Goal: Task Accomplishment & Management: Complete application form

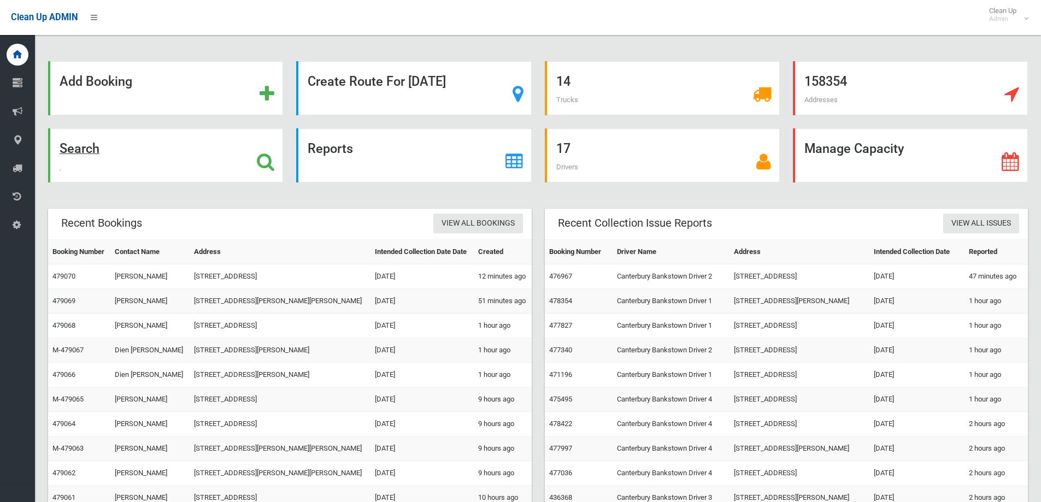
click at [129, 145] on div "Search" at bounding box center [165, 155] width 235 height 54
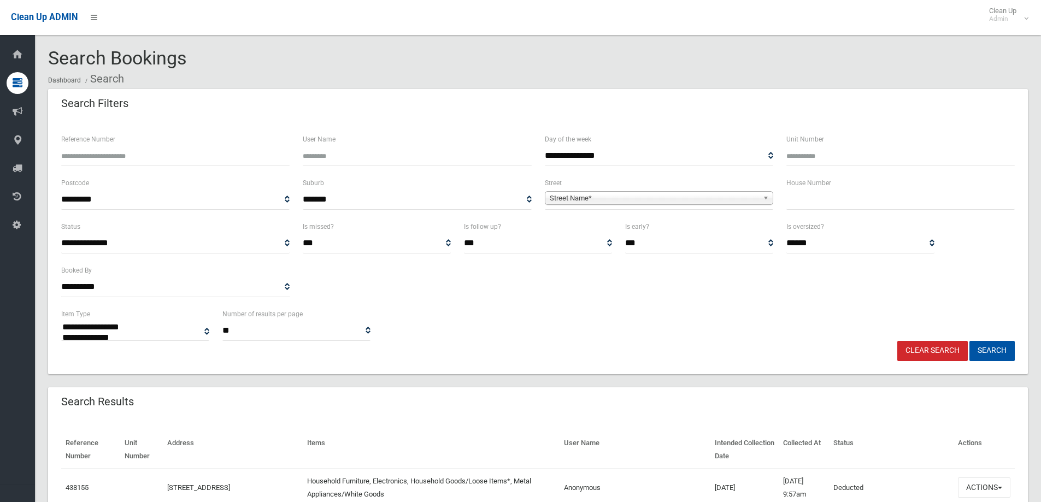
select select
click at [857, 200] on input "text" at bounding box center [900, 200] width 228 height 20
type input "**"
click at [696, 206] on span "**********" at bounding box center [659, 200] width 228 height 20
click at [606, 201] on span "Street Name*" at bounding box center [654, 198] width 209 height 13
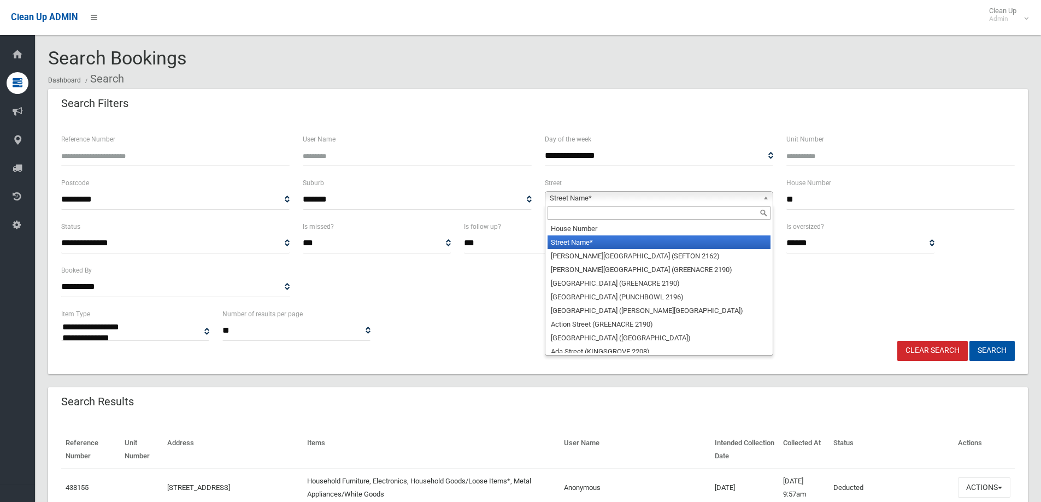
click at [593, 220] on input "text" at bounding box center [658, 212] width 223 height 13
click at [592, 217] on input "text" at bounding box center [658, 212] width 223 height 13
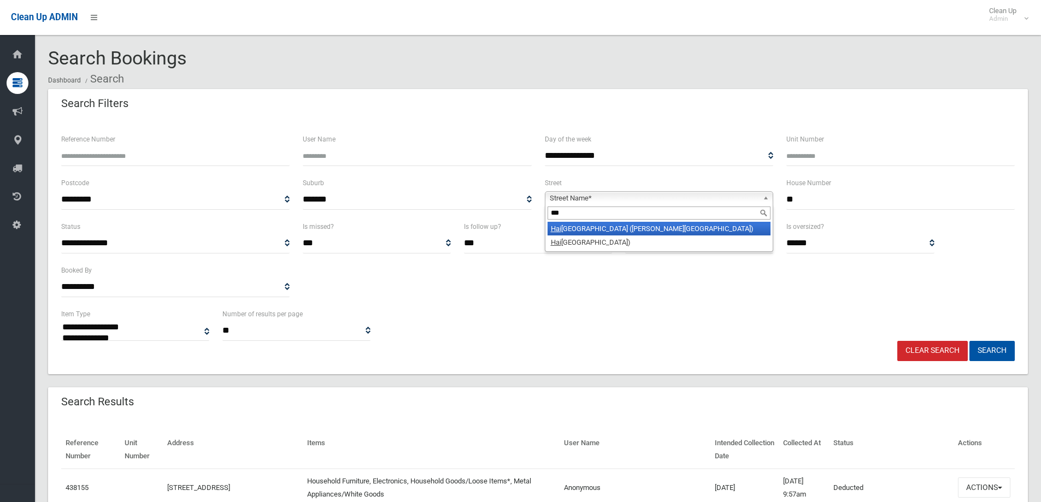
type input "****"
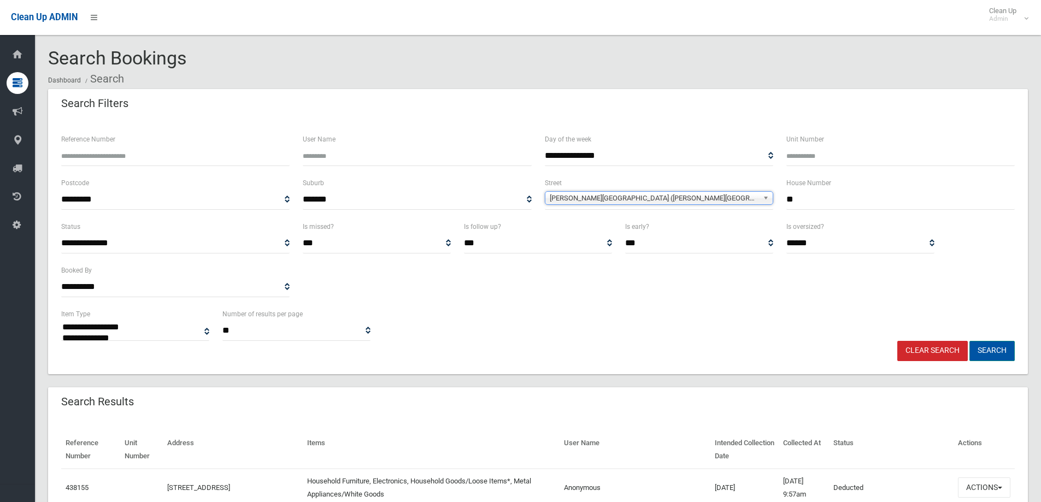
click at [991, 356] on button "Search" at bounding box center [991, 351] width 45 height 20
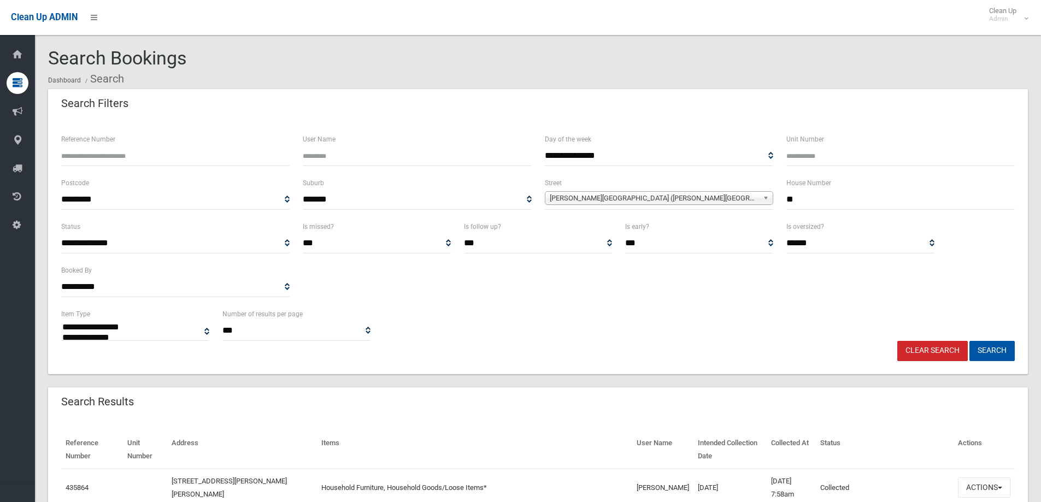
select select
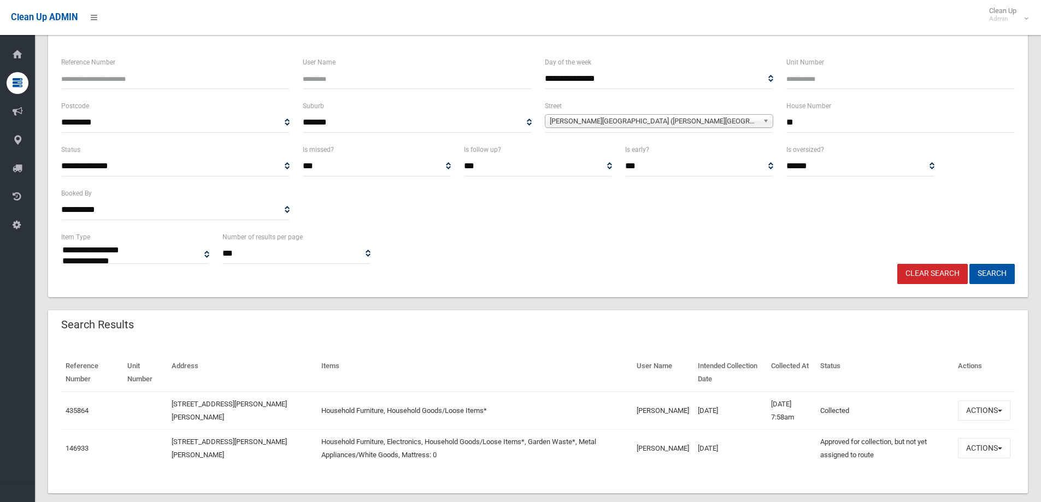
scroll to position [94, 0]
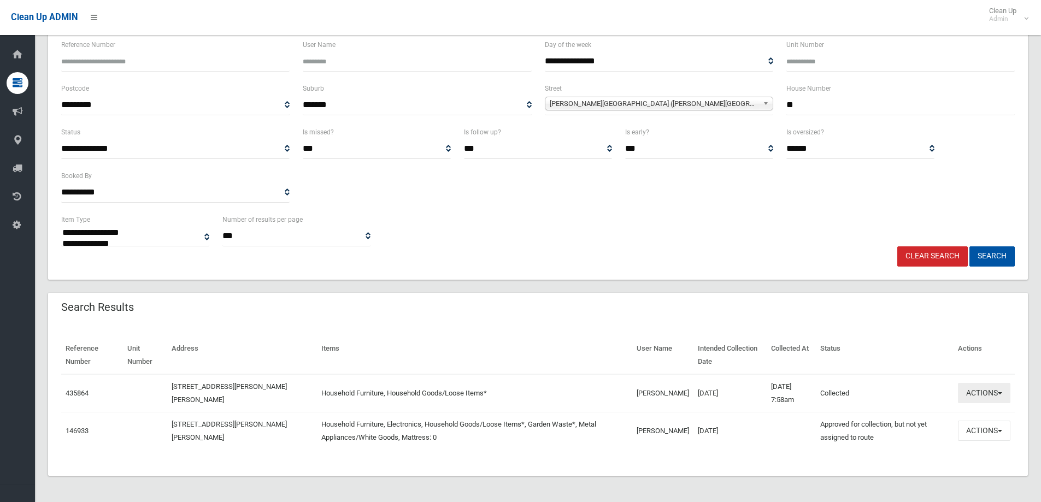
click at [980, 390] on button "Actions" at bounding box center [984, 393] width 52 height 20
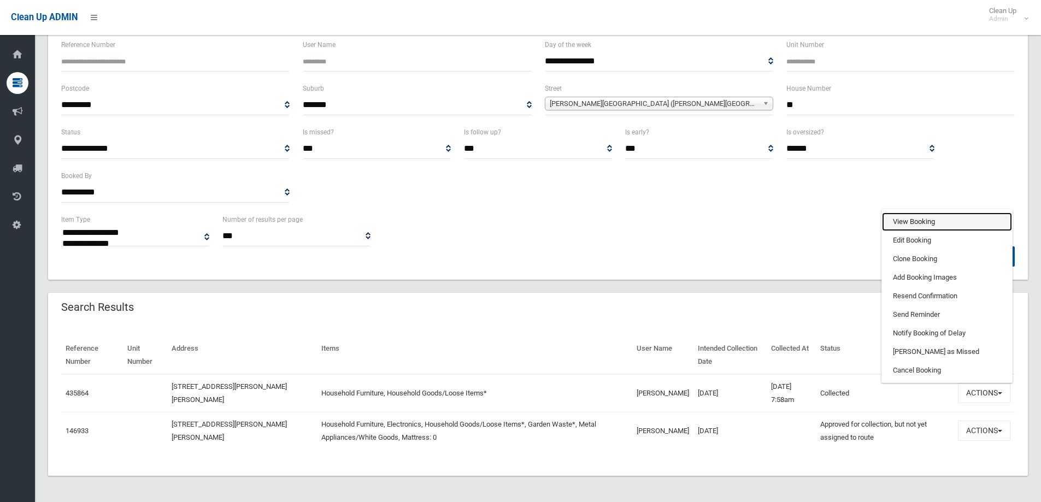
click at [902, 226] on link "View Booking" at bounding box center [947, 221] width 130 height 19
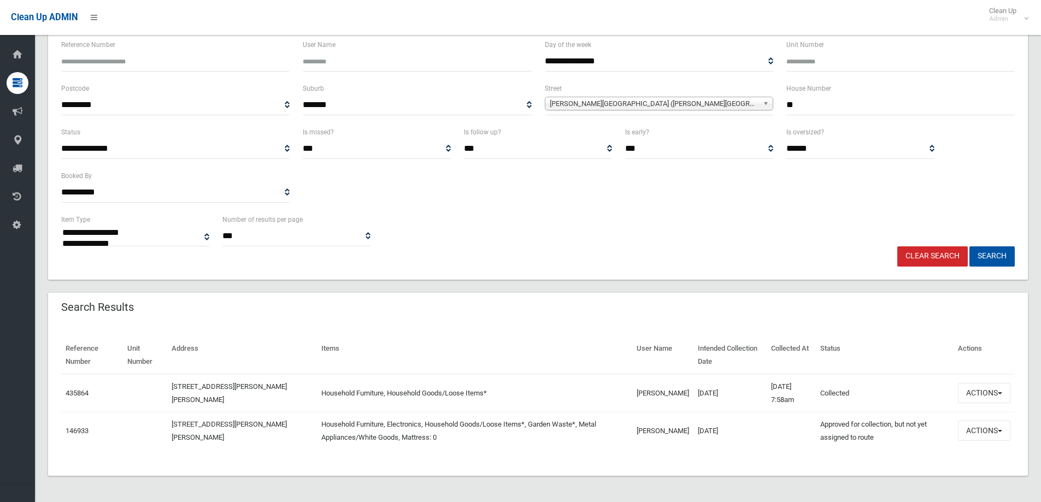
click at [400, 323] on div "Reference Number Unit Number Address Items User Name Intended Collection Date C…" at bounding box center [537, 399] width 979 height 152
click at [996, 394] on button "Actions" at bounding box center [984, 393] width 52 height 20
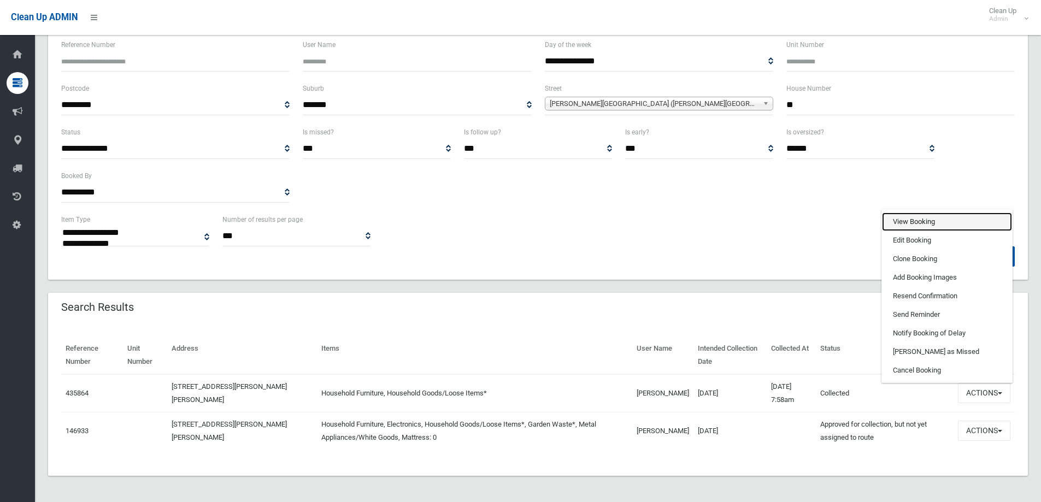
click at [914, 223] on link "View Booking" at bounding box center [947, 221] width 130 height 19
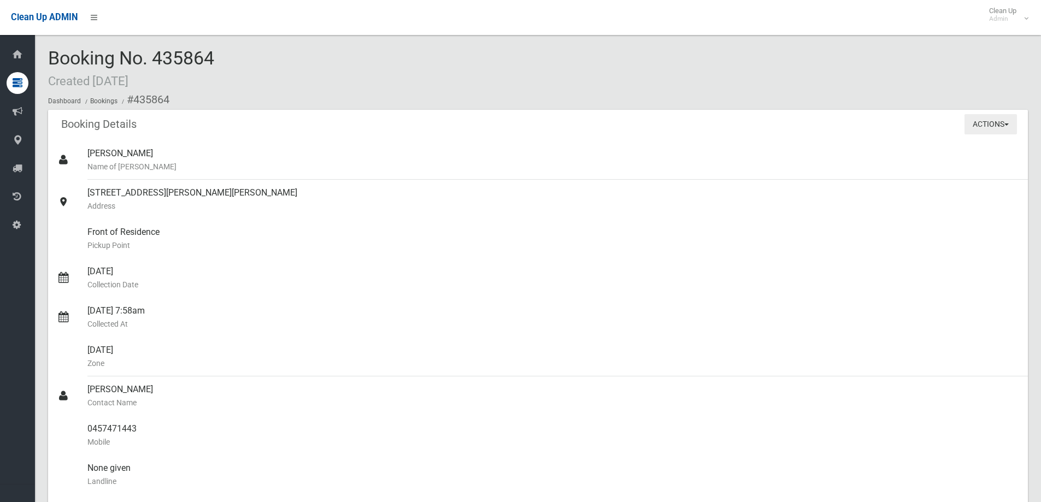
click at [985, 129] on button "Actions" at bounding box center [990, 124] width 52 height 20
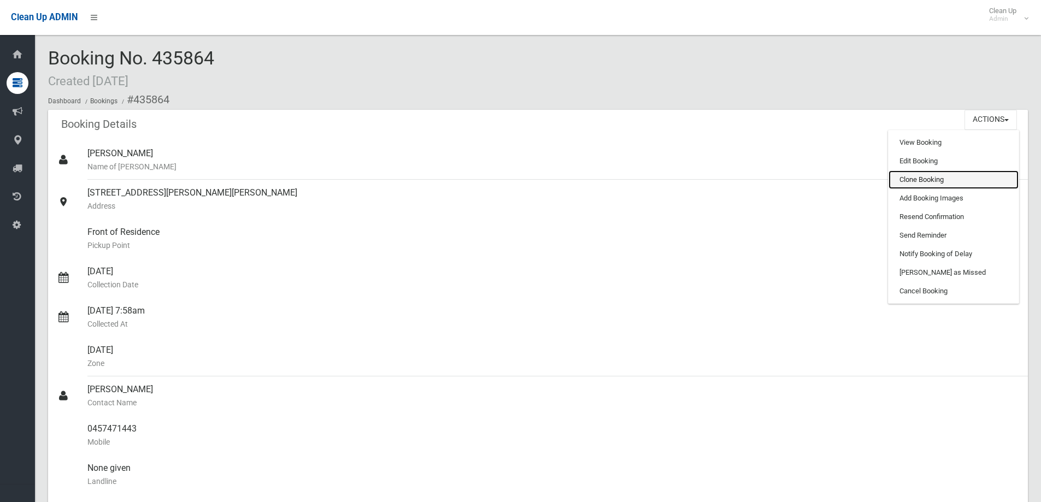
click at [931, 175] on link "Clone Booking" at bounding box center [953, 179] width 130 height 19
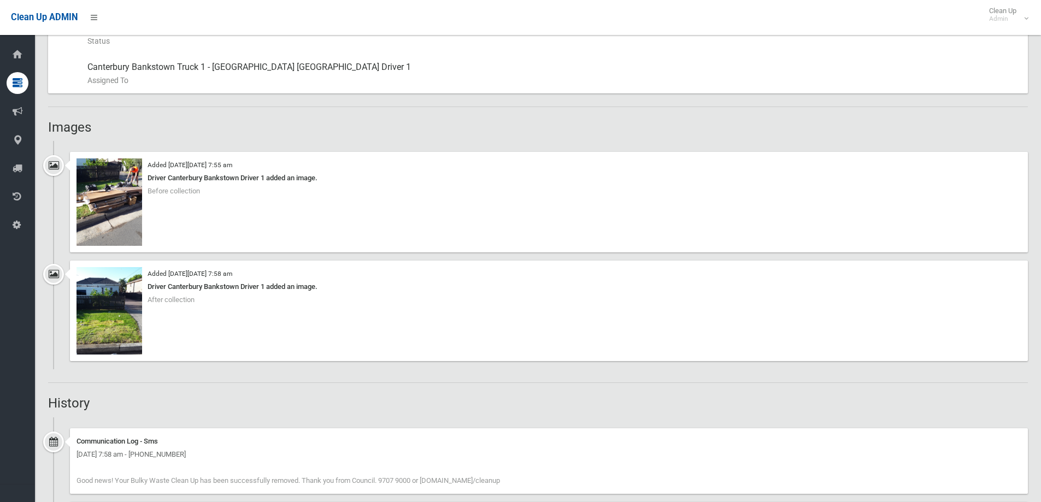
scroll to position [562, 0]
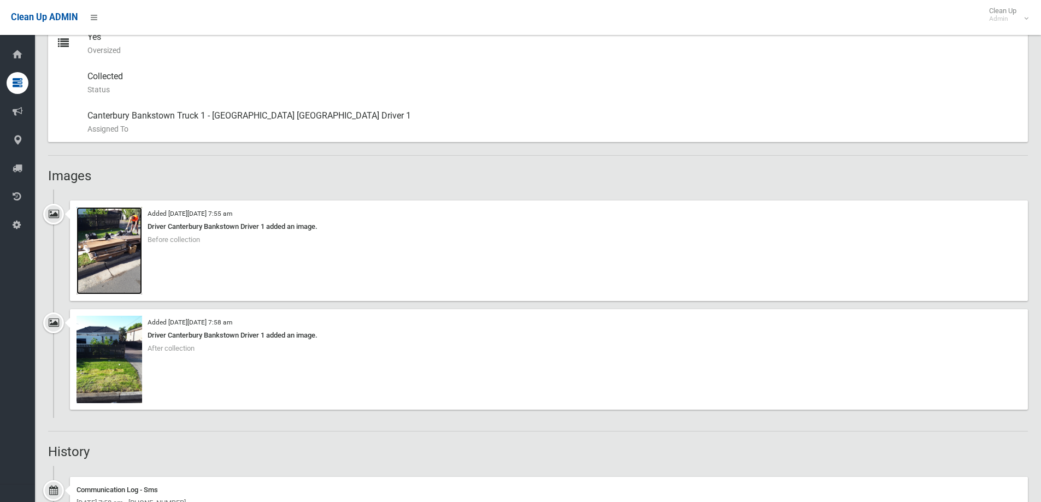
click at [119, 256] on img at bounding box center [109, 250] width 66 height 87
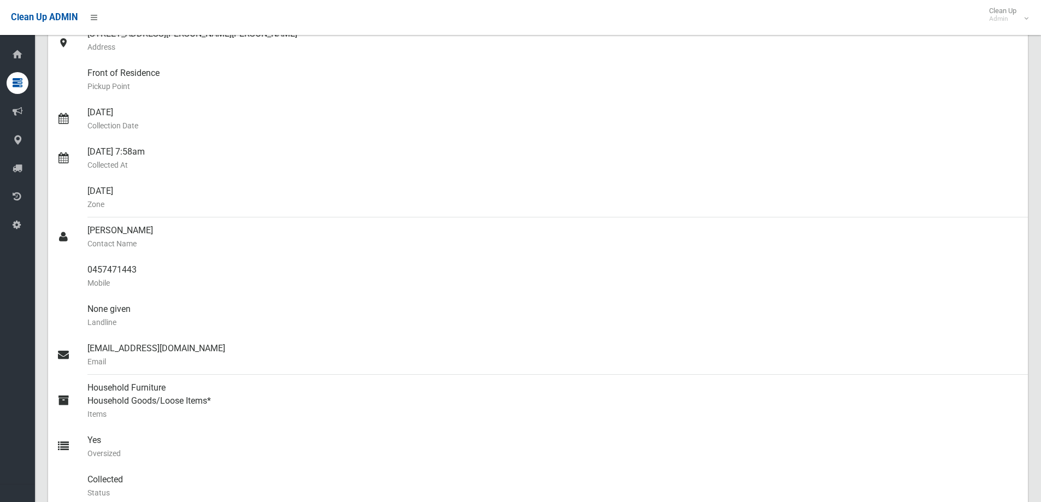
scroll to position [0, 0]
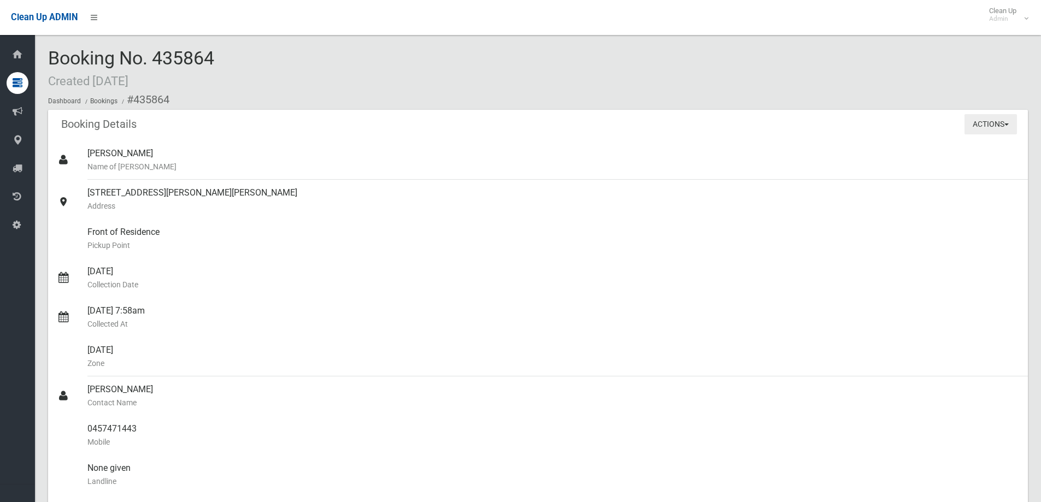
click at [978, 127] on button "Actions" at bounding box center [990, 124] width 52 height 20
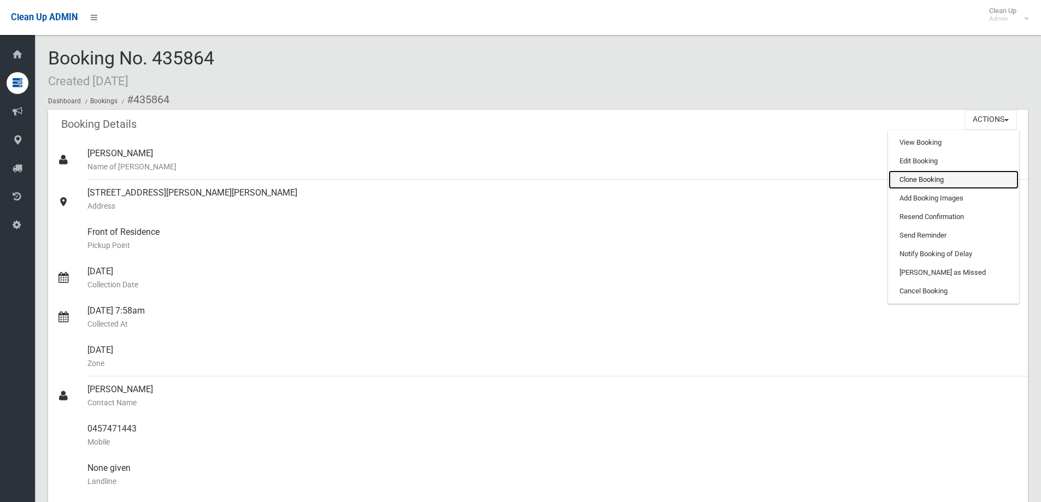
click at [902, 182] on link "Clone Booking" at bounding box center [953, 179] width 130 height 19
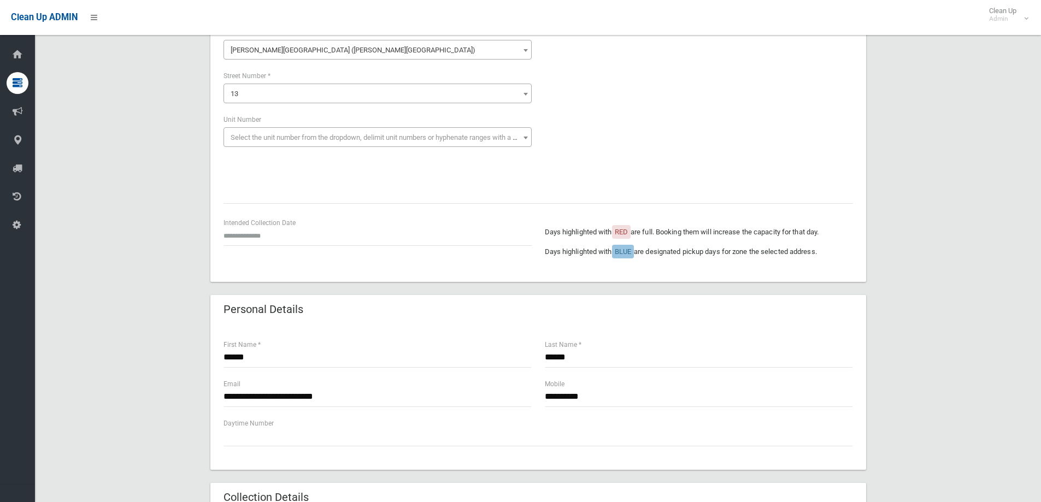
scroll to position [164, 0]
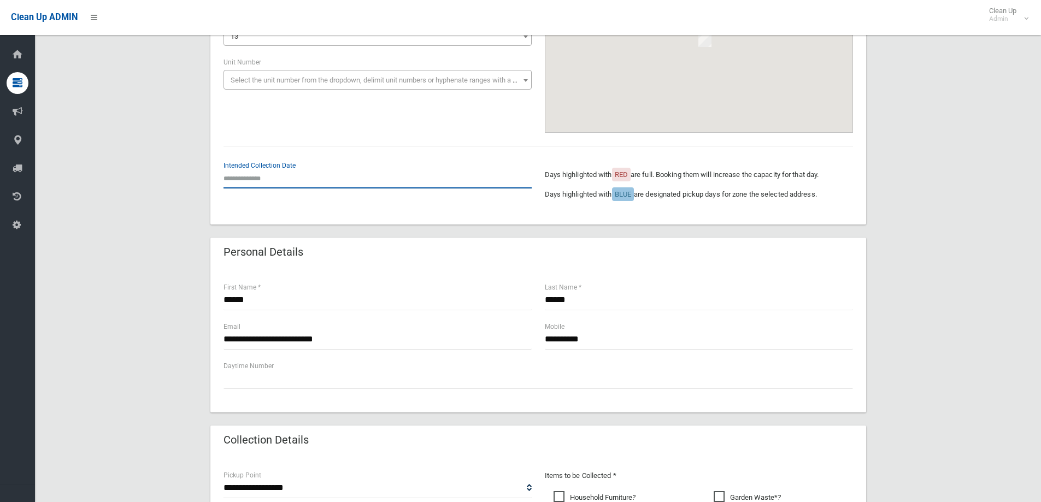
click at [264, 179] on input "text" at bounding box center [377, 178] width 308 height 20
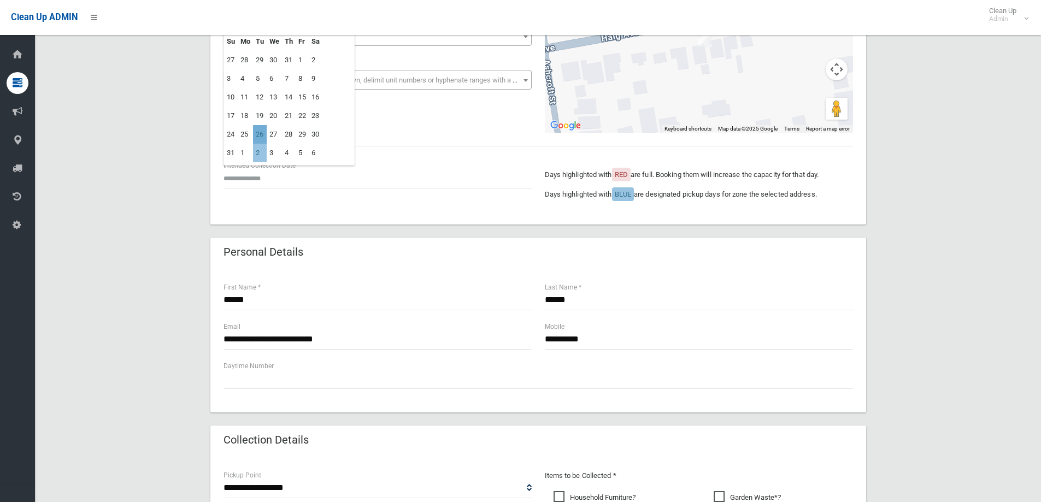
click at [257, 137] on td "26" at bounding box center [260, 134] width 14 height 19
type input "**********"
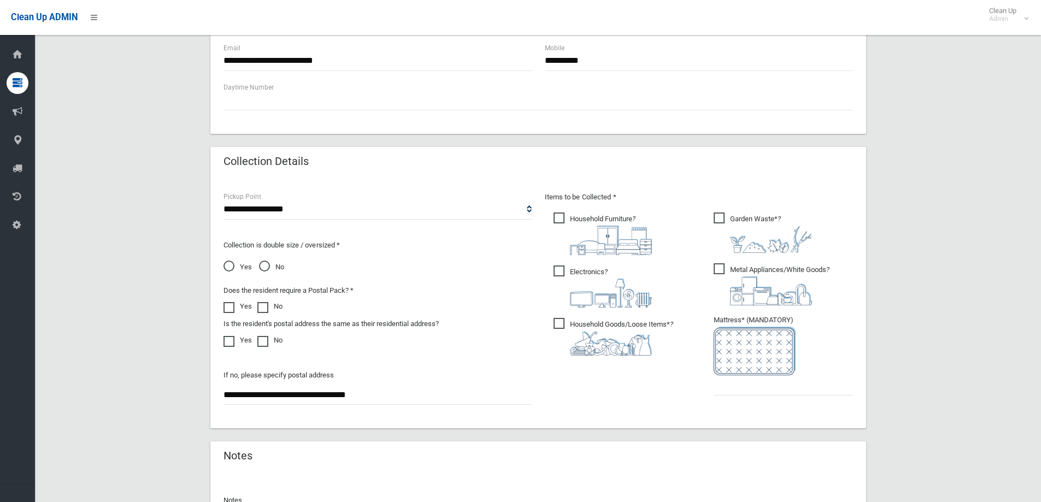
scroll to position [546, 0]
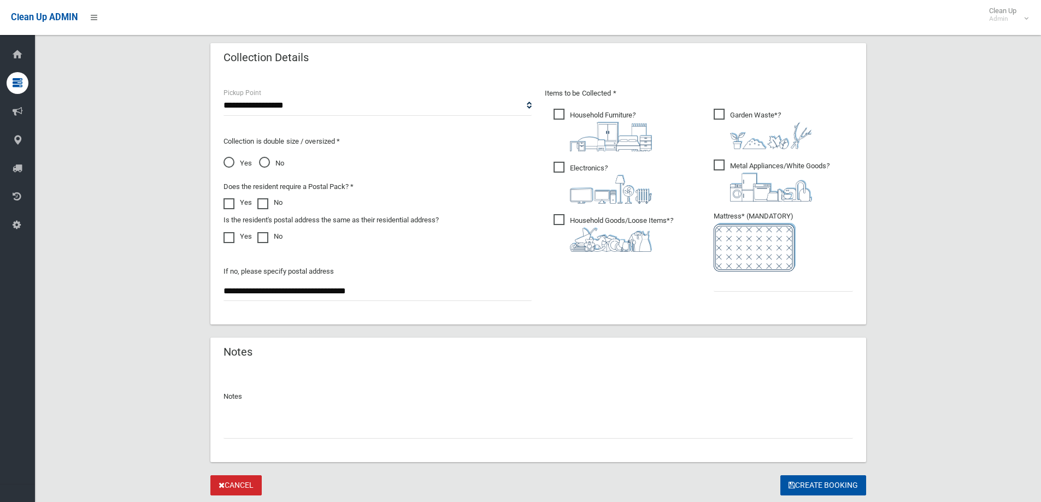
click at [726, 297] on ul "Garden Waste* ?" at bounding box center [779, 203] width 148 height 193
click at [727, 287] on input "text" at bounding box center [782, 281] width 139 height 20
type input "*"
click at [730, 186] on img at bounding box center [771, 187] width 82 height 29
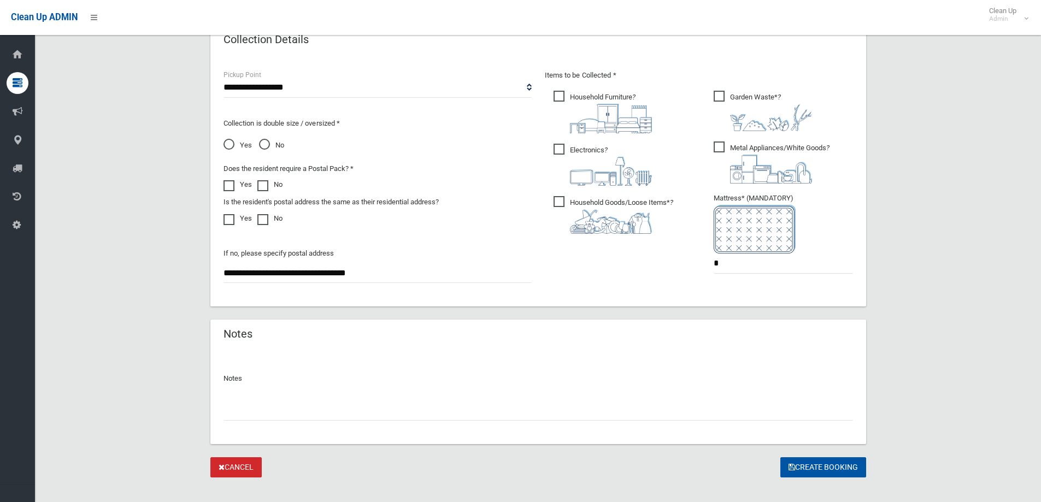
scroll to position [579, 0]
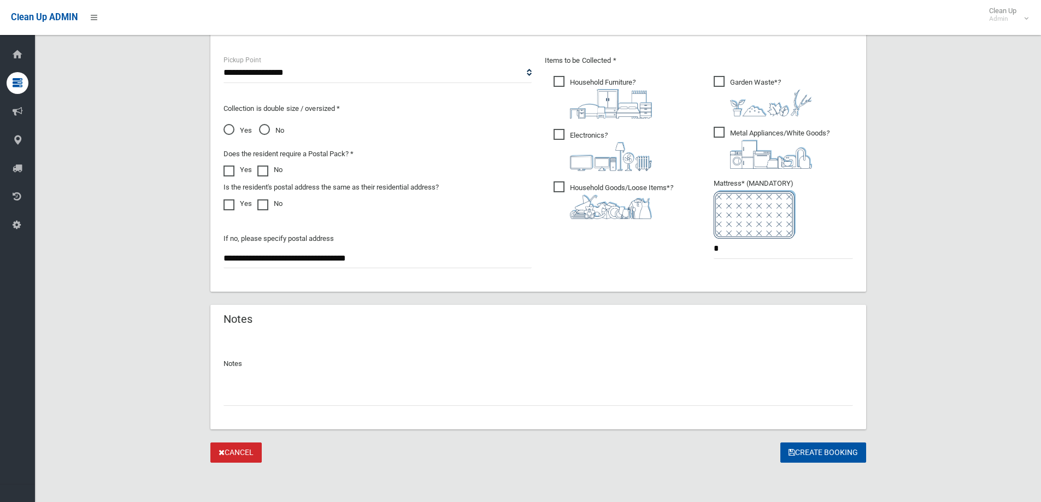
click at [269, 134] on span "No" at bounding box center [271, 130] width 25 height 13
click at [842, 456] on button "Create Booking" at bounding box center [823, 452] width 86 height 20
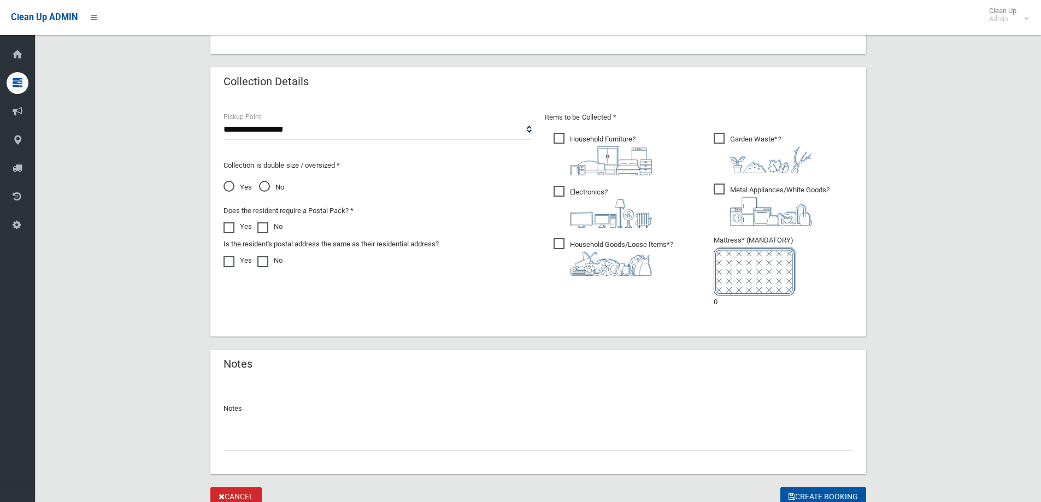
scroll to position [579, 0]
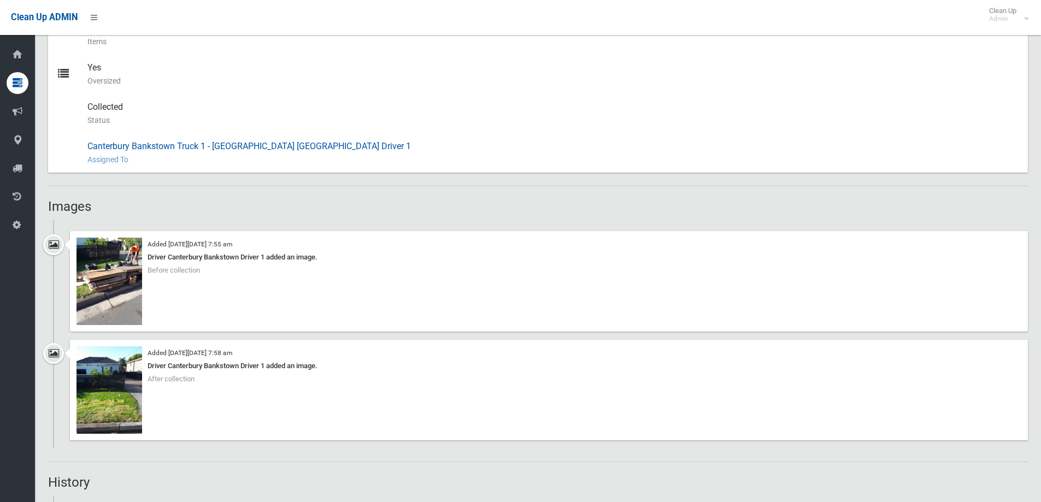
scroll to position [765, 0]
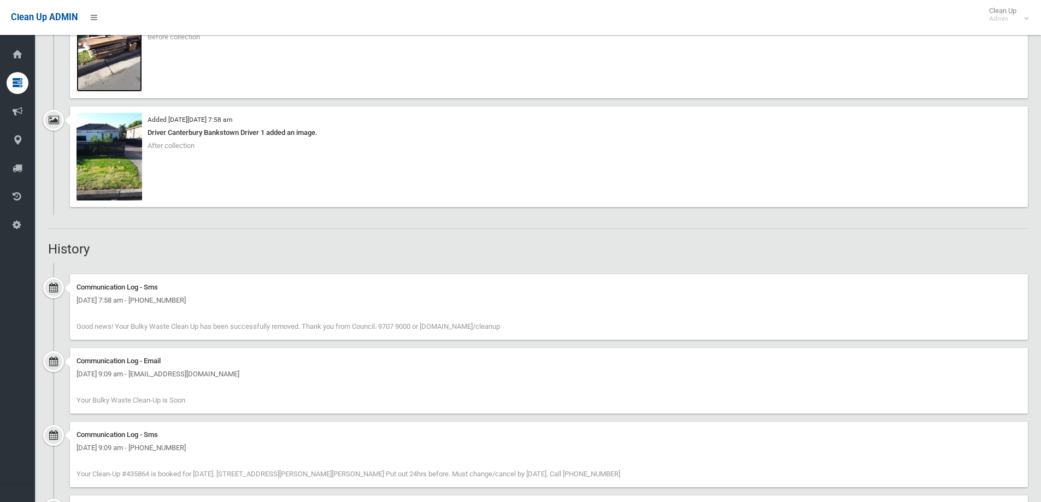
click at [113, 69] on img at bounding box center [109, 47] width 66 height 87
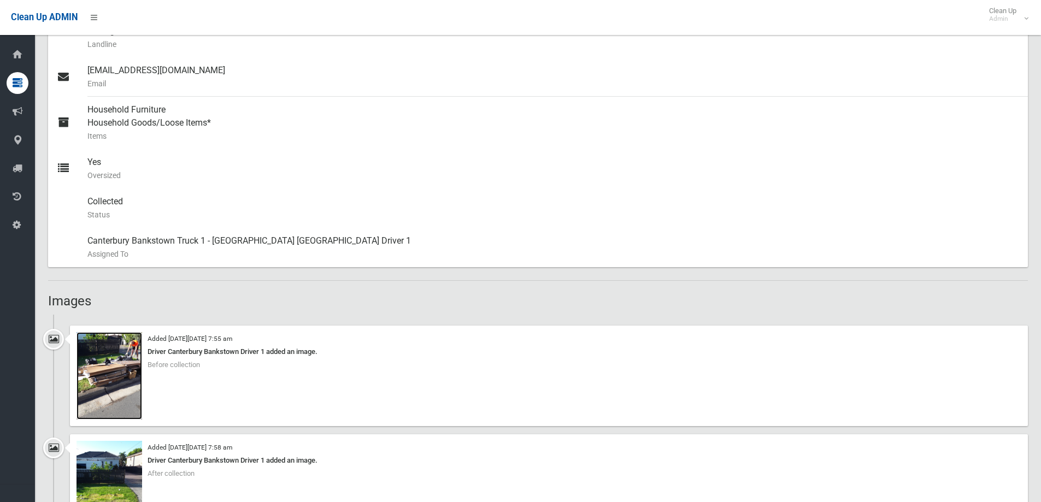
scroll to position [0, 0]
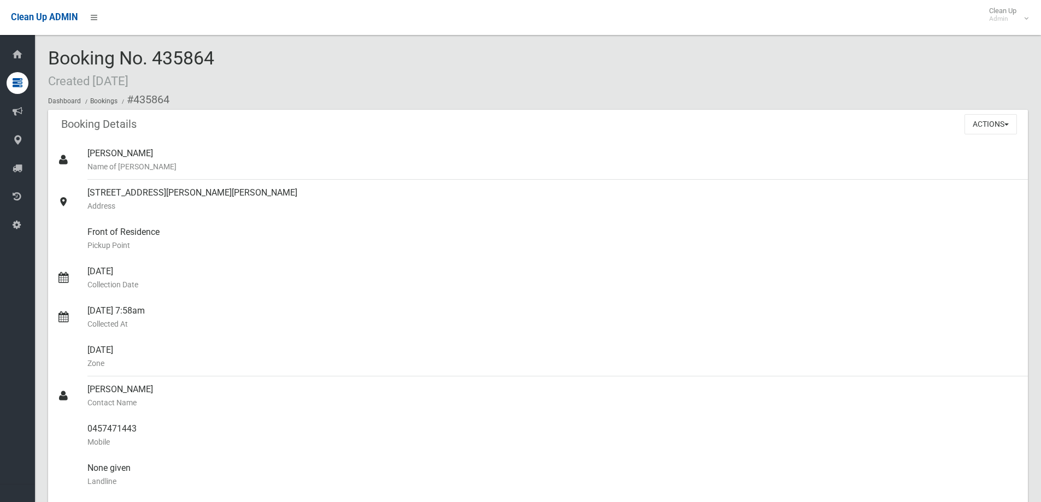
click at [262, 81] on div "Booking No. 435864 Created 07/01/2025 Dashboard Bookings #435864" at bounding box center [537, 79] width 979 height 62
click at [993, 121] on button "Actions" at bounding box center [990, 124] width 52 height 20
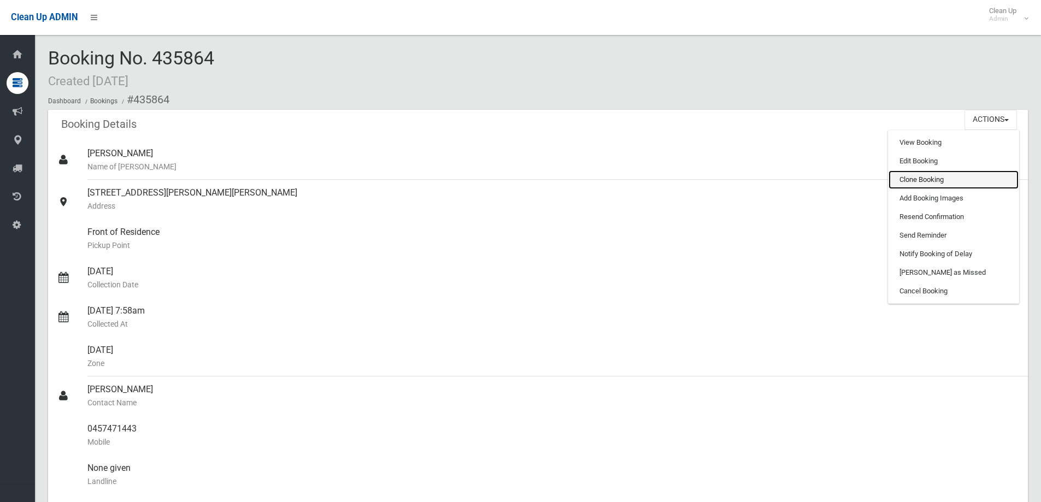
click at [938, 181] on link "Clone Booking" at bounding box center [953, 179] width 130 height 19
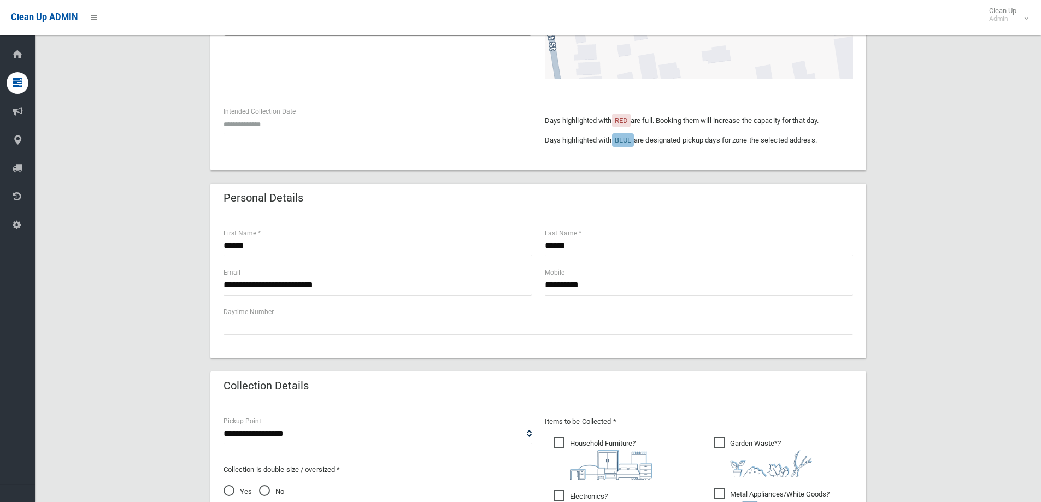
scroll to position [328, 0]
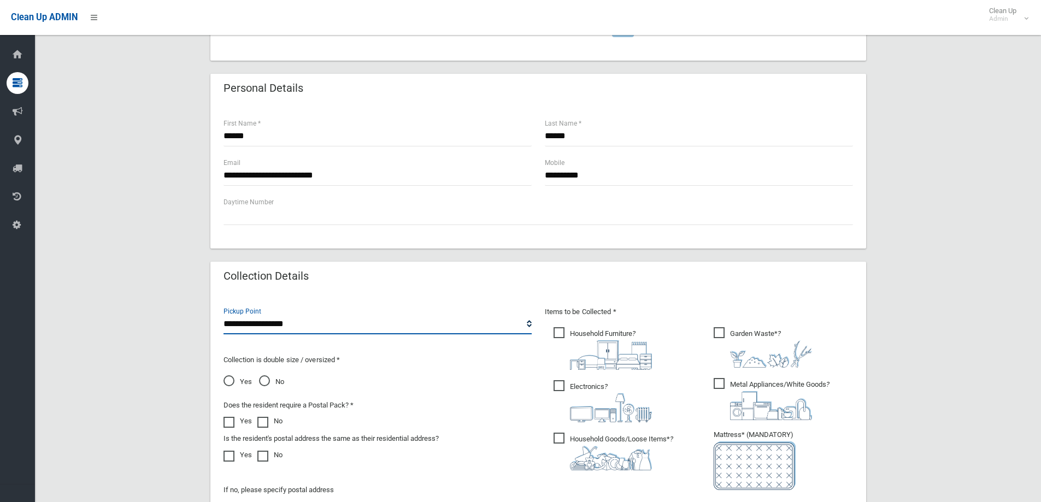
click at [291, 330] on select "**********" at bounding box center [377, 324] width 308 height 20
click at [223, 314] on select "**********" at bounding box center [377, 324] width 308 height 20
click at [615, 391] on span "Electronics ?" at bounding box center [602, 401] width 98 height 42
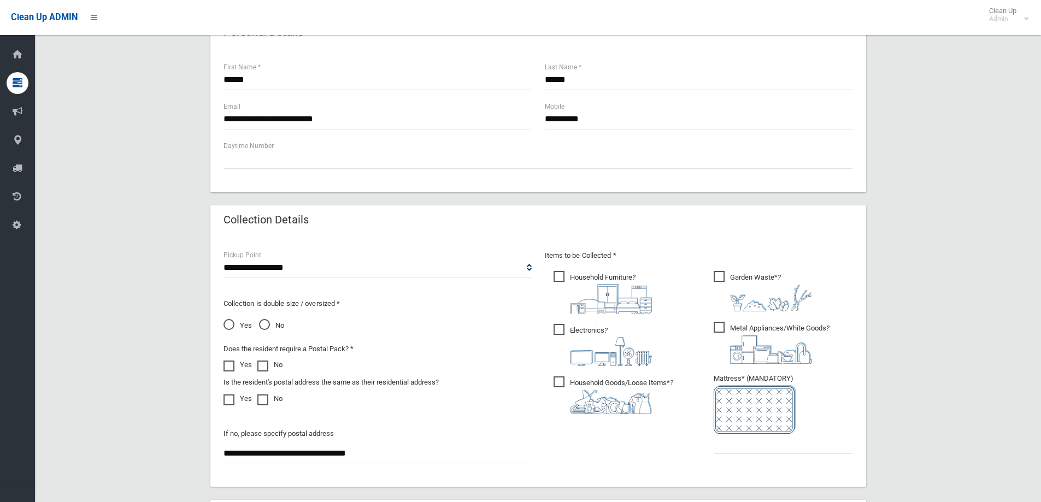
scroll to position [437, 0]
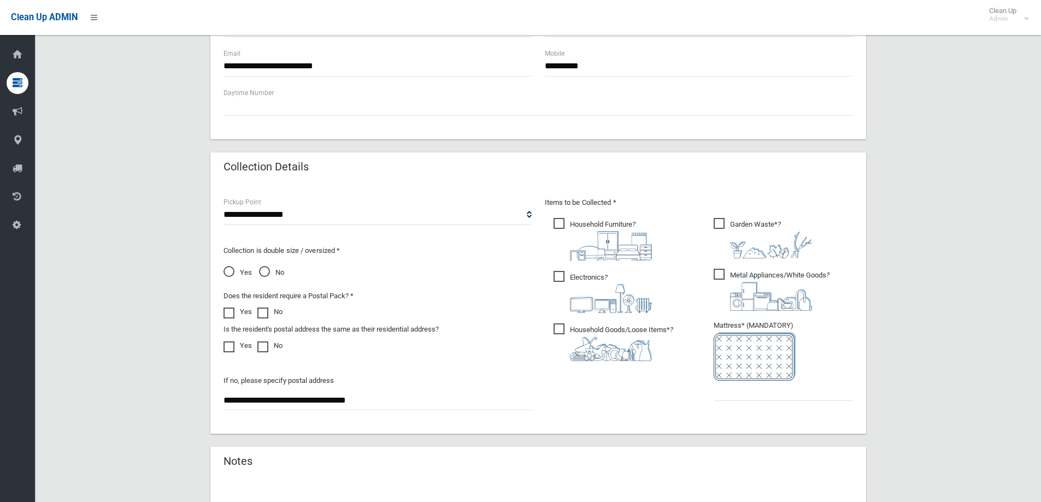
click at [747, 282] on img at bounding box center [771, 296] width 82 height 29
click at [750, 391] on input "text" at bounding box center [782, 391] width 139 height 20
type input "*"
click at [265, 273] on span "No" at bounding box center [271, 272] width 25 height 13
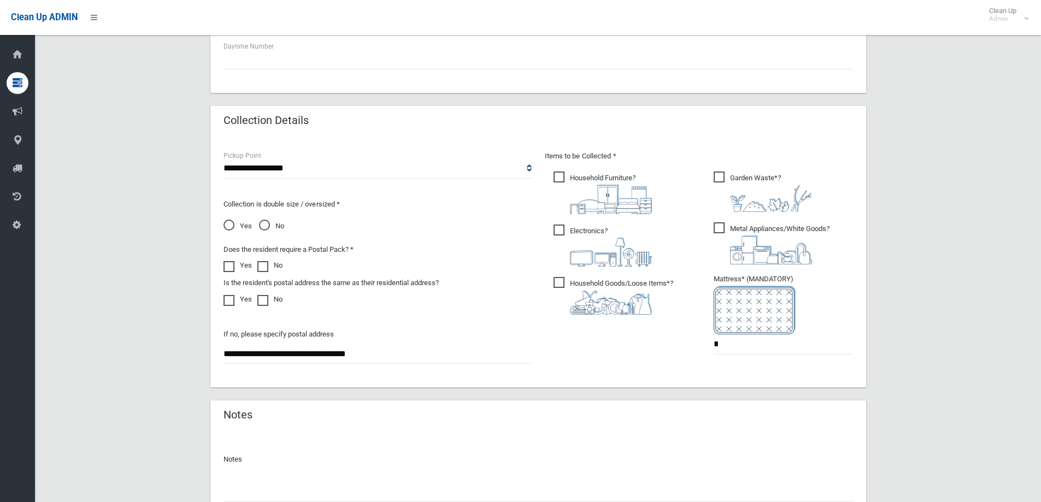
scroll to position [415, 0]
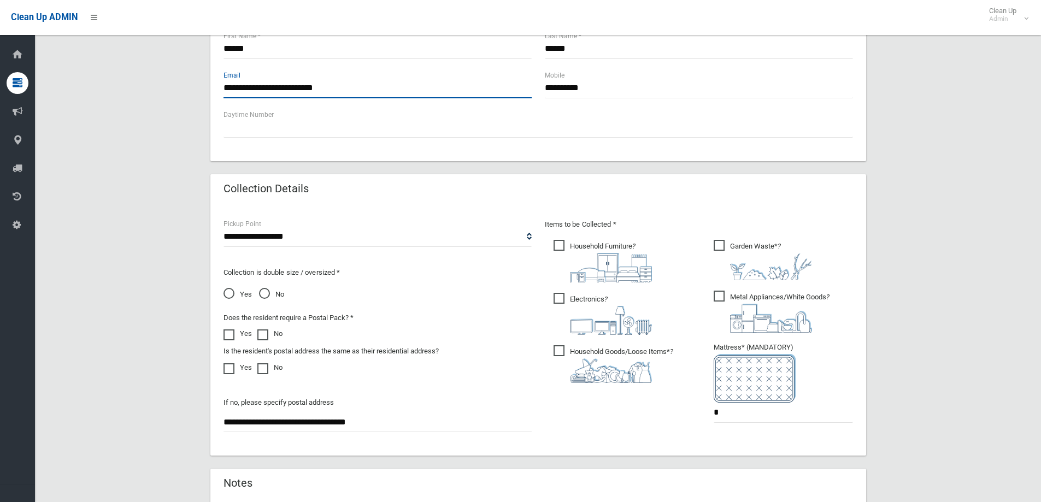
click at [320, 88] on input "**********" at bounding box center [377, 88] width 308 height 20
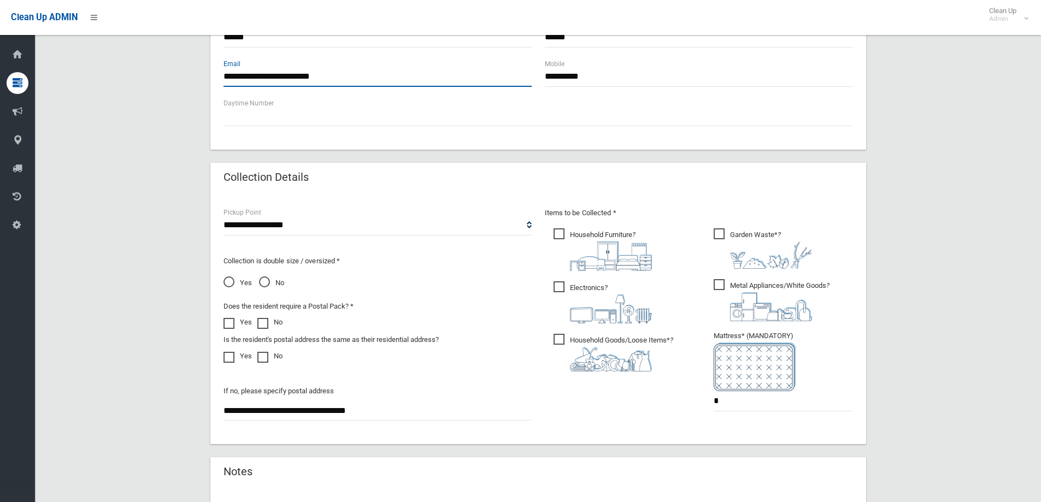
scroll to position [197, 0]
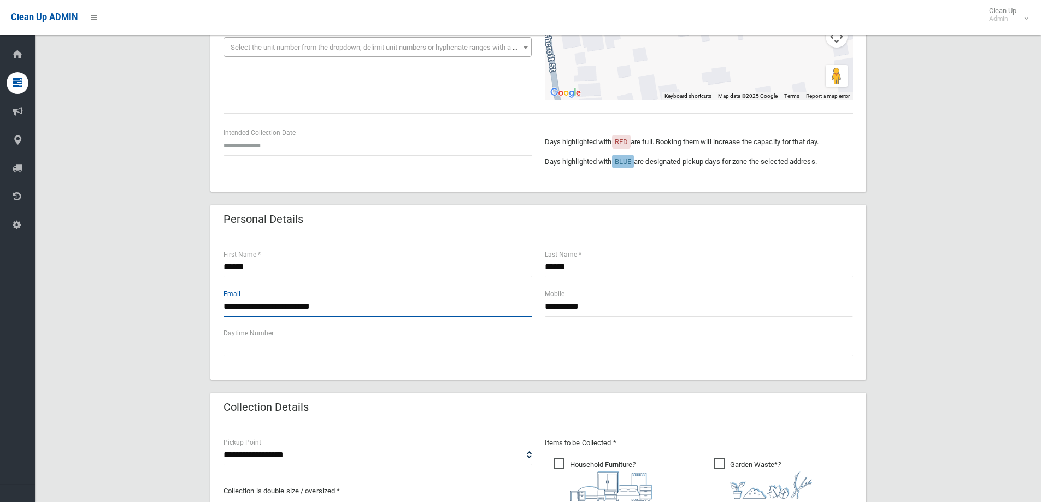
type input "**********"
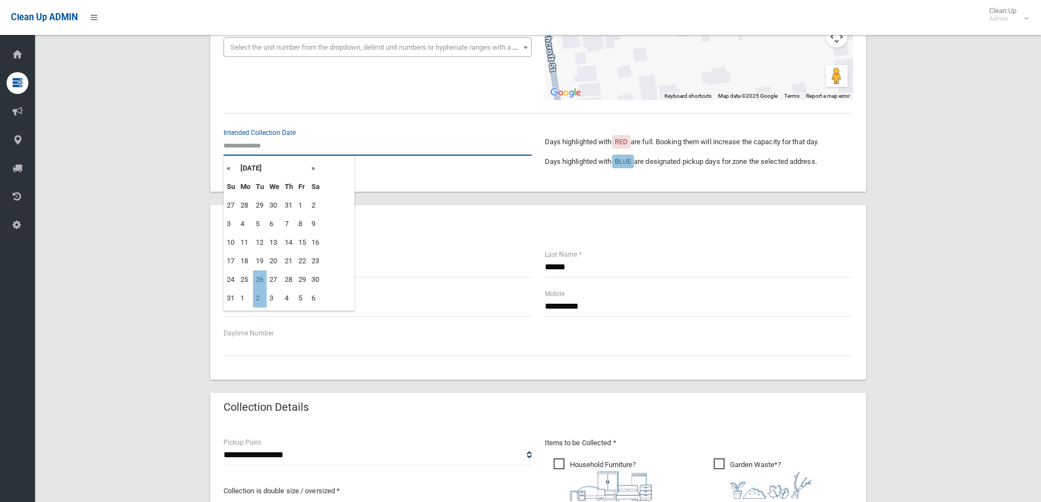
click at [245, 150] on input "text" at bounding box center [377, 145] width 308 height 20
click at [261, 280] on td "26" at bounding box center [260, 279] width 14 height 19
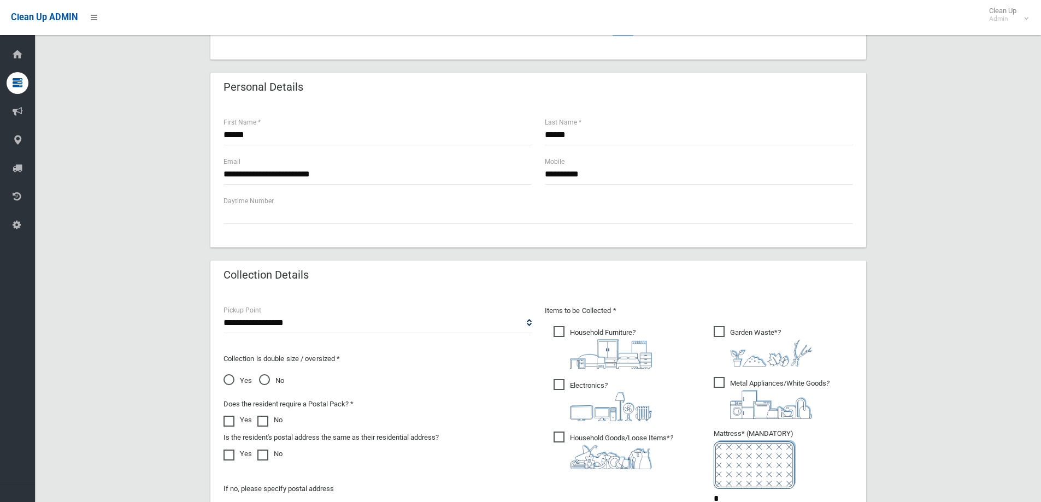
scroll to position [142, 0]
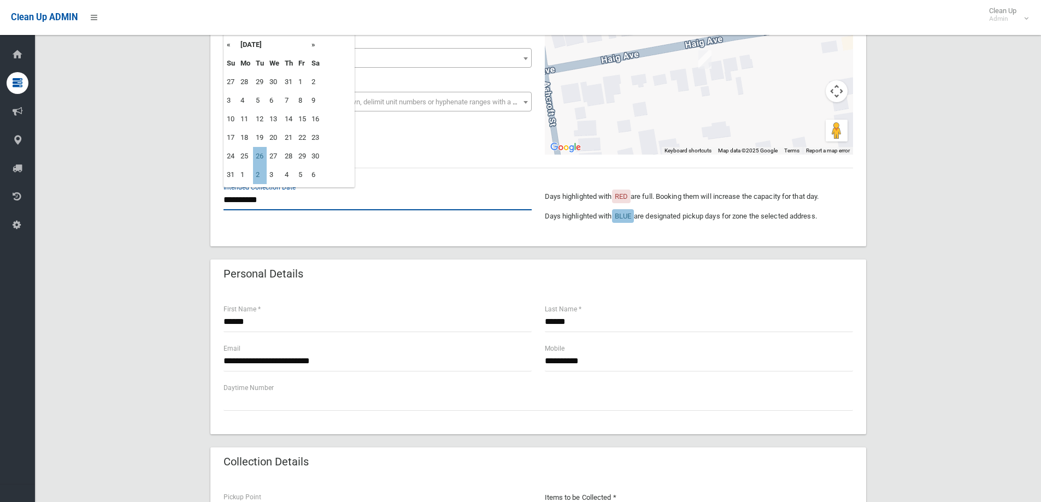
click at [267, 204] on input "**********" at bounding box center [377, 200] width 308 height 20
click at [316, 44] on th "»" at bounding box center [316, 45] width 14 height 19
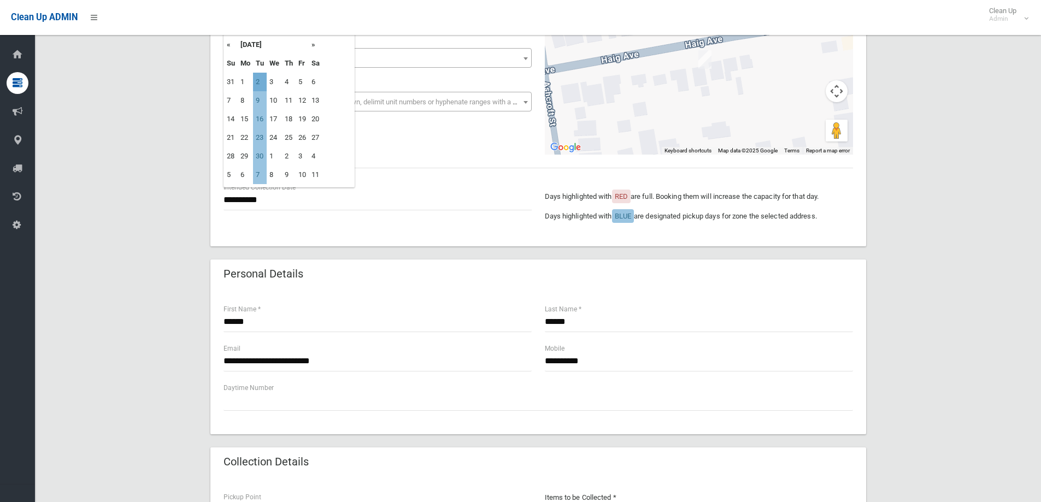
click at [261, 79] on td "2" at bounding box center [260, 82] width 14 height 19
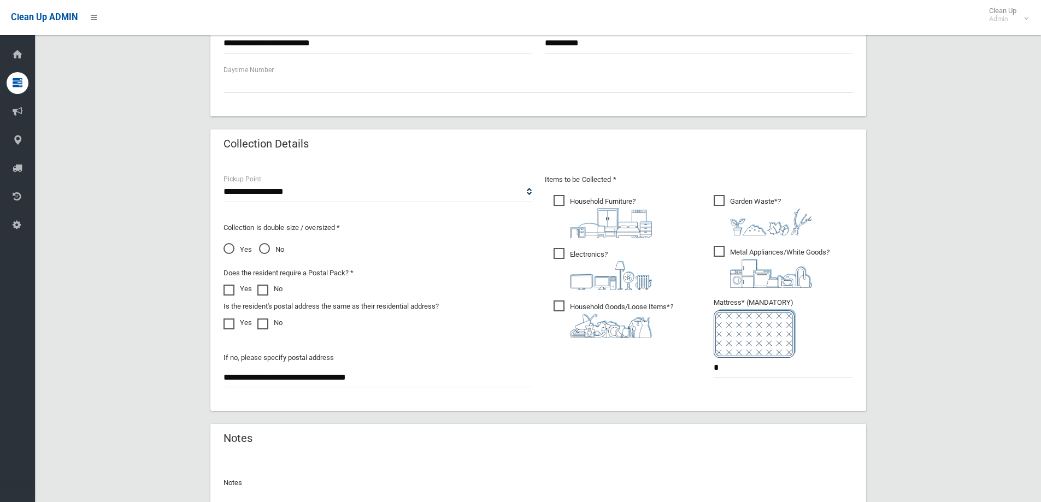
scroll to position [470, 0]
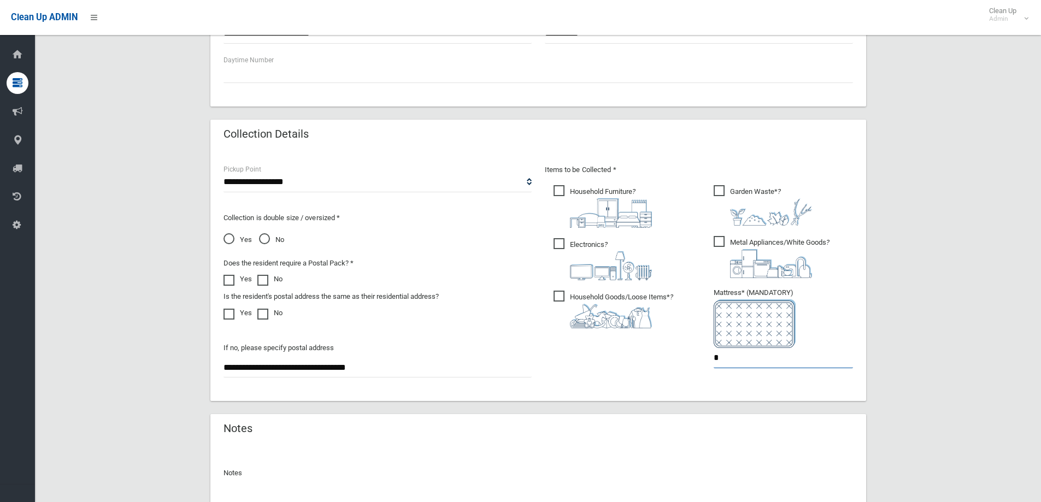
drag, startPoint x: 748, startPoint y: 356, endPoint x: 670, endPoint y: 352, distance: 78.2
click at [670, 352] on div "Items to be Collected * Household Furniture ? *" at bounding box center [698, 273] width 321 height 220
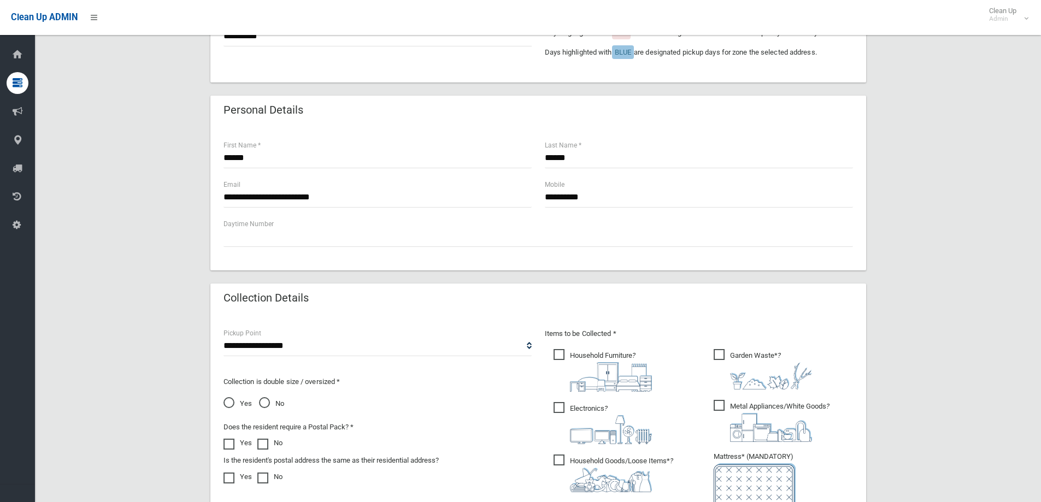
scroll to position [197, 0]
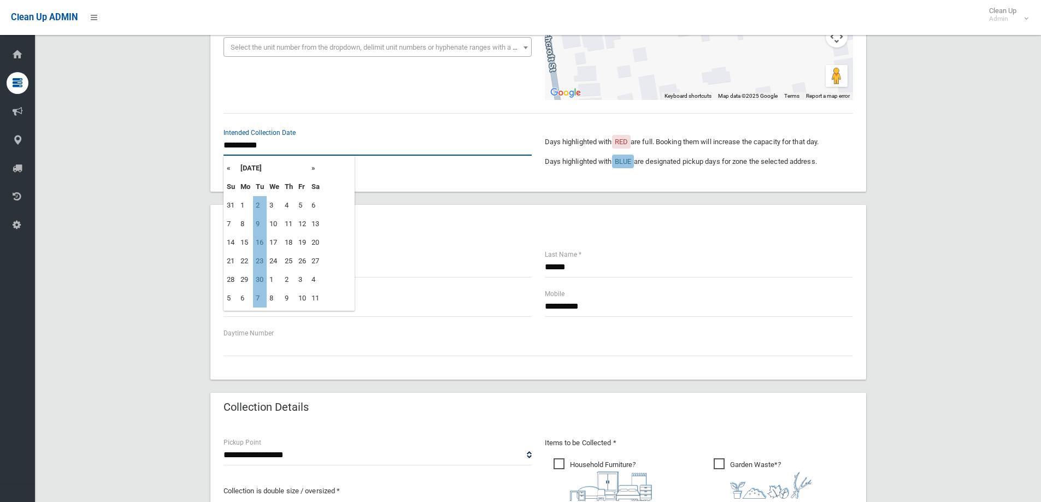
click at [277, 144] on input "**********" at bounding box center [377, 145] width 308 height 20
click at [259, 228] on td "9" at bounding box center [260, 224] width 14 height 19
type input "**********"
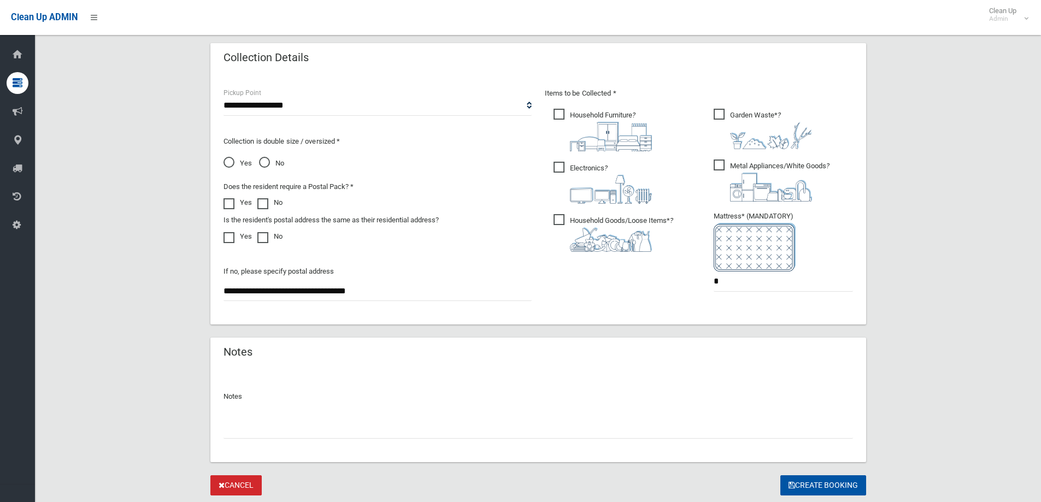
scroll to position [579, 0]
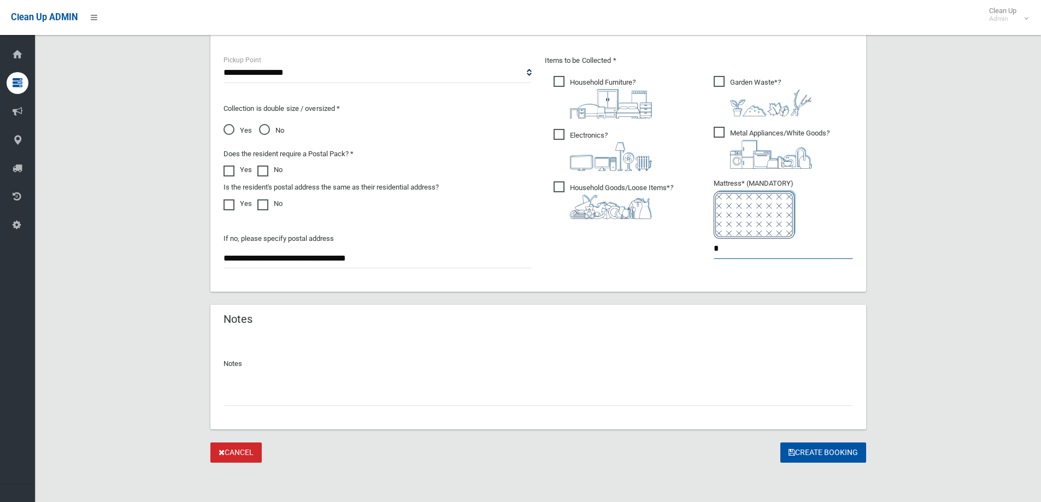
click at [729, 249] on input "*" at bounding box center [782, 249] width 139 height 20
drag, startPoint x: 732, startPoint y: 250, endPoint x: 676, endPoint y: 251, distance: 56.8
click at [676, 251] on div "Items to be Collected * Household Furniture ? *" at bounding box center [698, 164] width 321 height 220
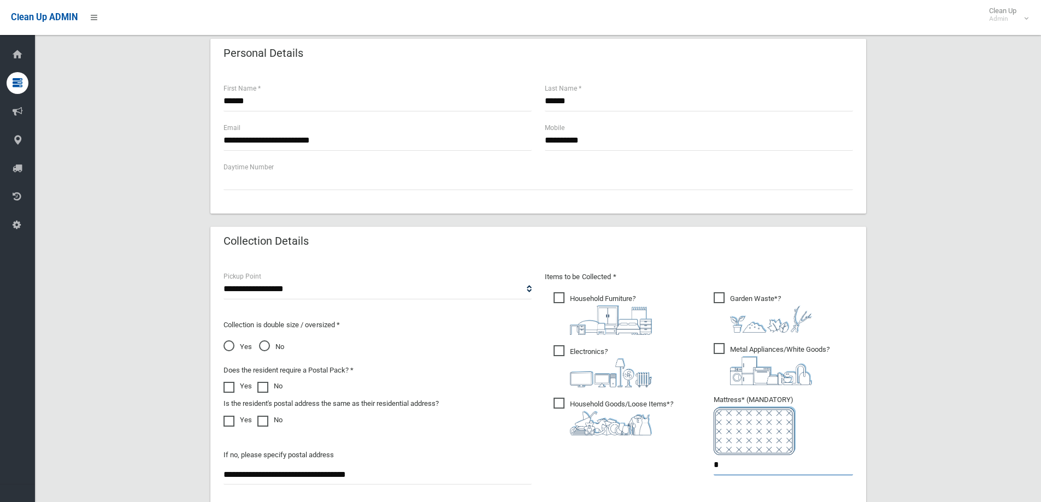
scroll to position [415, 0]
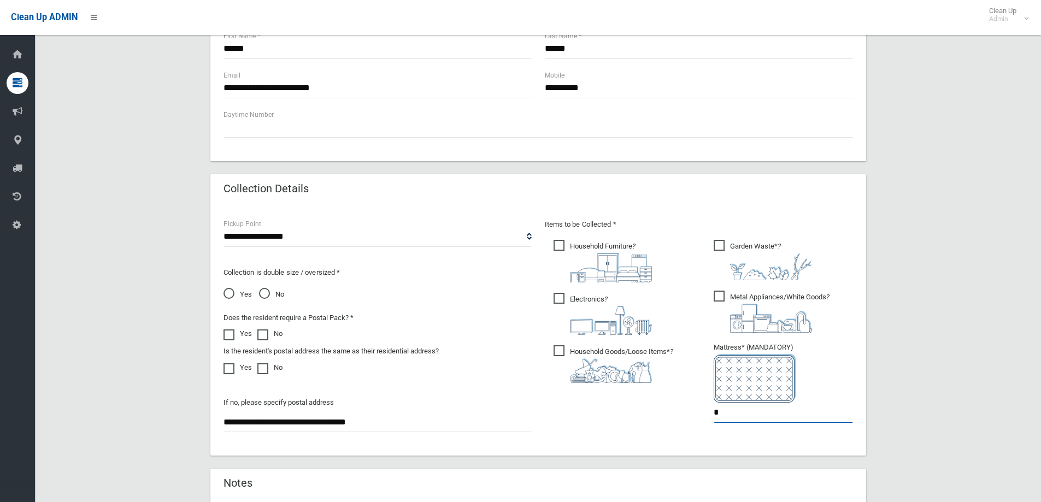
click at [731, 410] on input "*" at bounding box center [782, 413] width 139 height 20
drag, startPoint x: 731, startPoint y: 413, endPoint x: 663, endPoint y: 416, distance: 68.3
click at [663, 416] on div "Items to be Collected * Household Furniture ? *" at bounding box center [698, 328] width 321 height 220
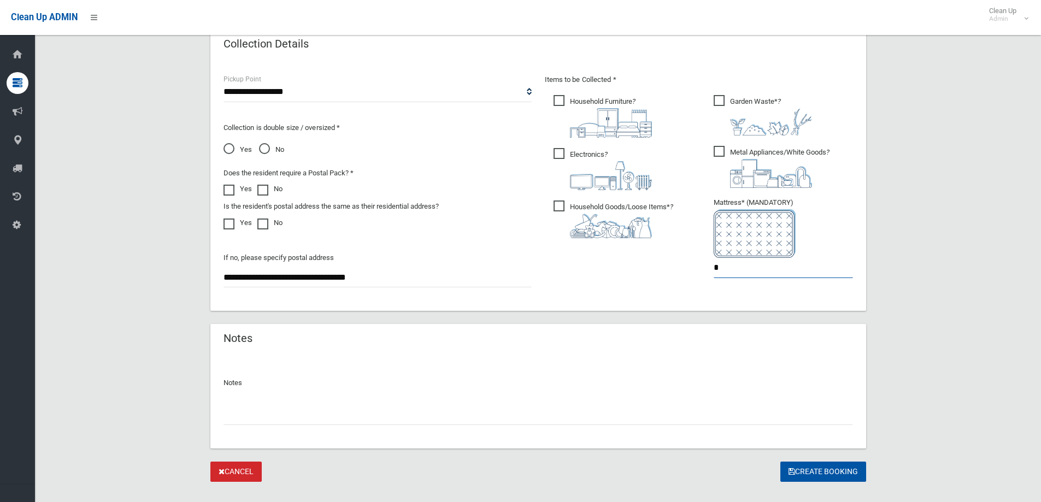
scroll to position [579, 0]
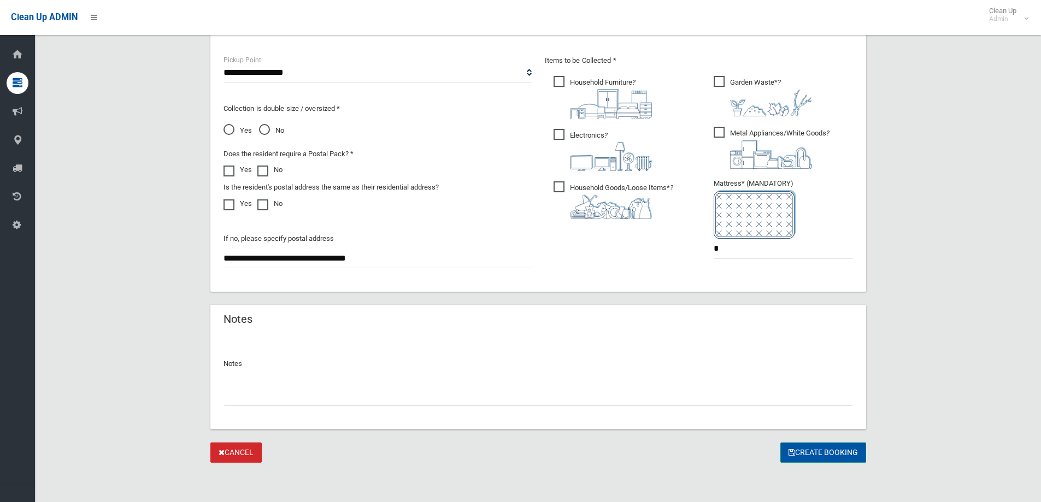
click at [814, 458] on button "Create Booking" at bounding box center [823, 452] width 86 height 20
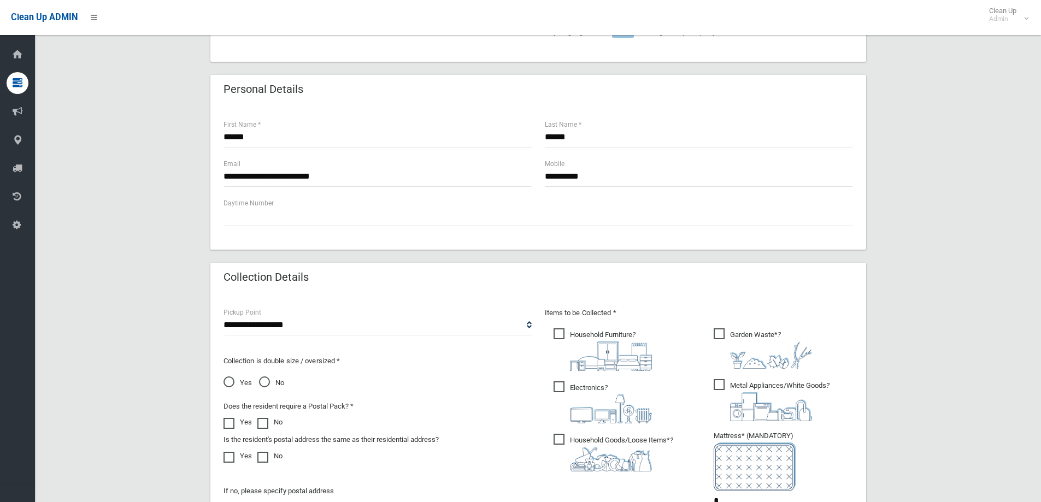
scroll to position [306, 0]
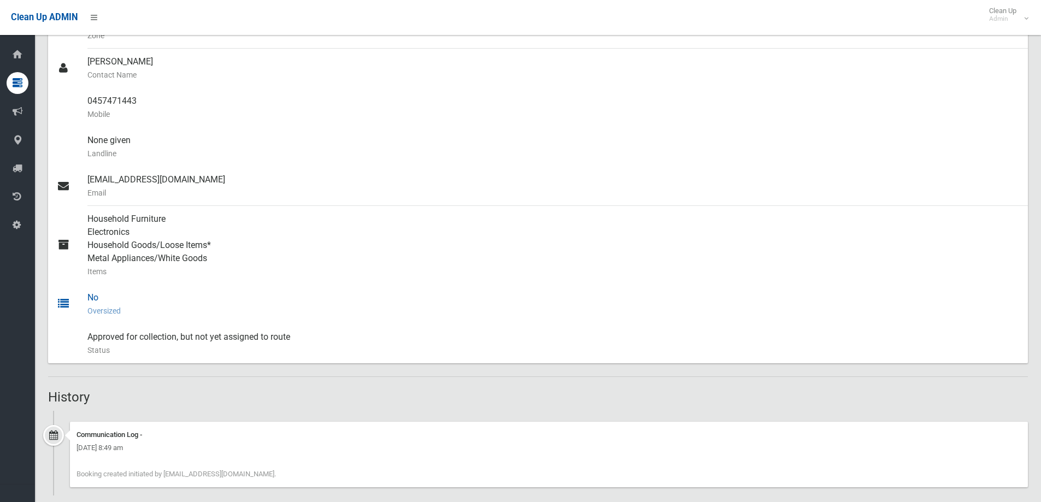
scroll to position [341, 0]
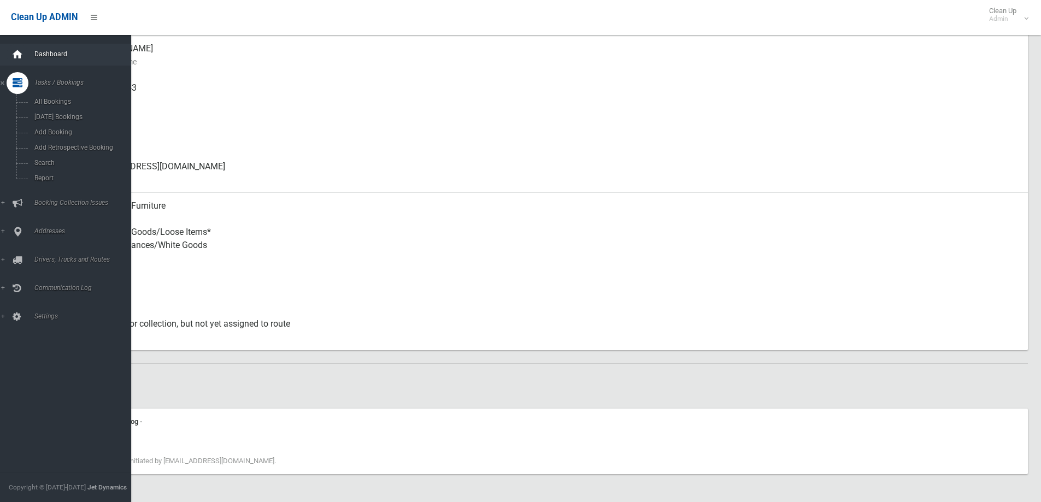
click at [19, 55] on icon at bounding box center [17, 55] width 12 height 22
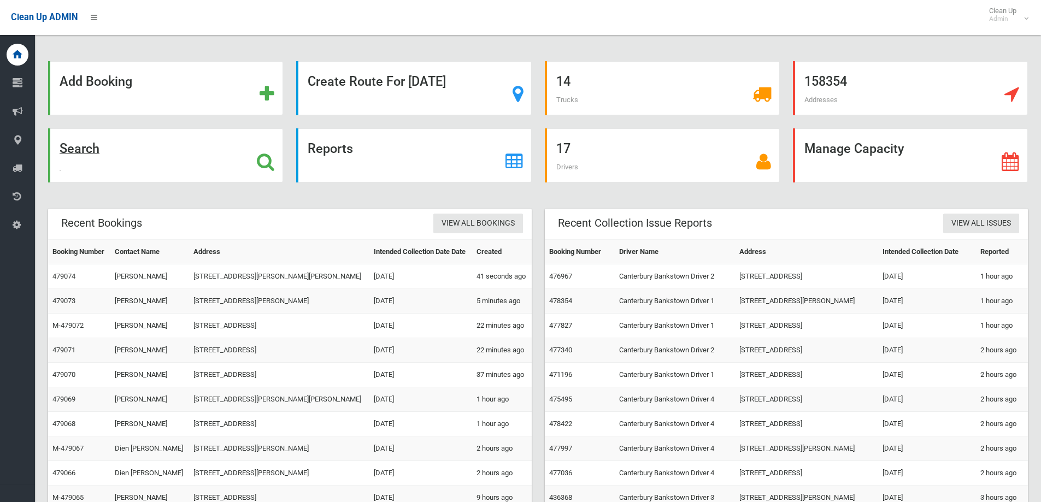
click at [117, 170] on div "Search" at bounding box center [165, 155] width 235 height 54
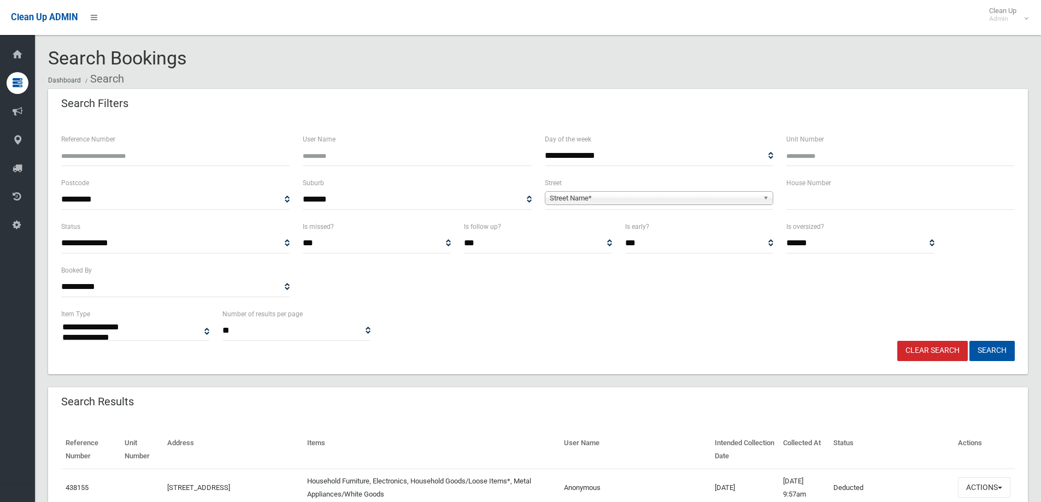
select select
click at [824, 202] on input "text" at bounding box center [900, 200] width 228 height 20
type input "***"
click at [608, 193] on span "Street Name*" at bounding box center [654, 198] width 209 height 13
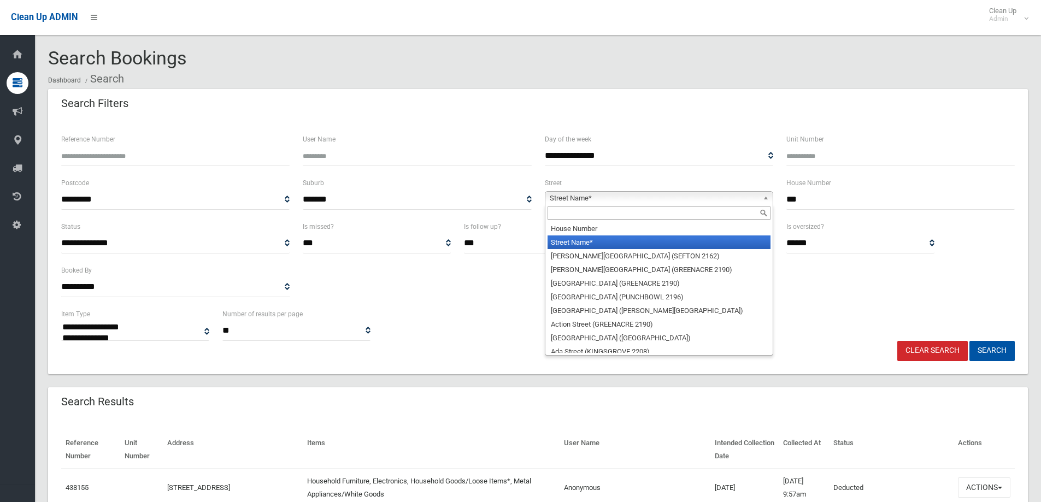
click at [592, 217] on input "text" at bounding box center [658, 212] width 223 height 13
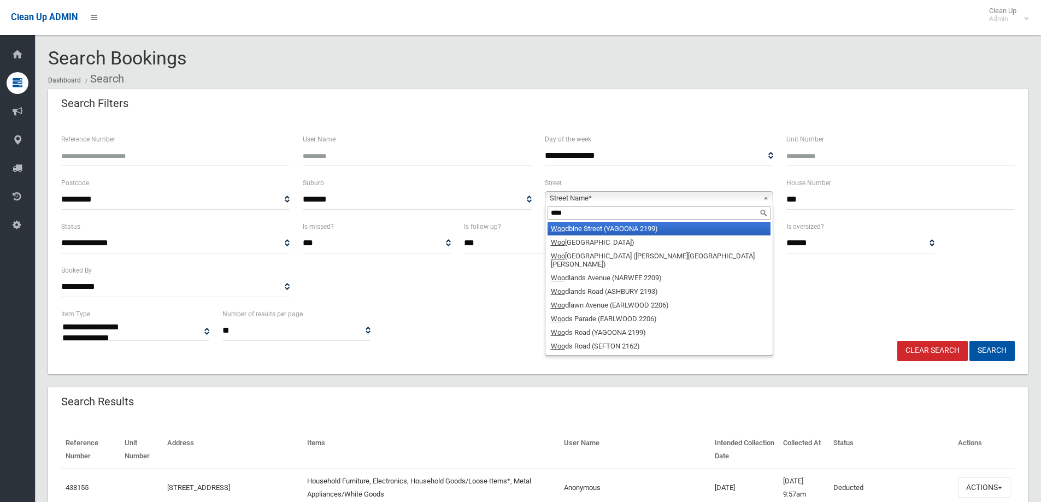
type input "*****"
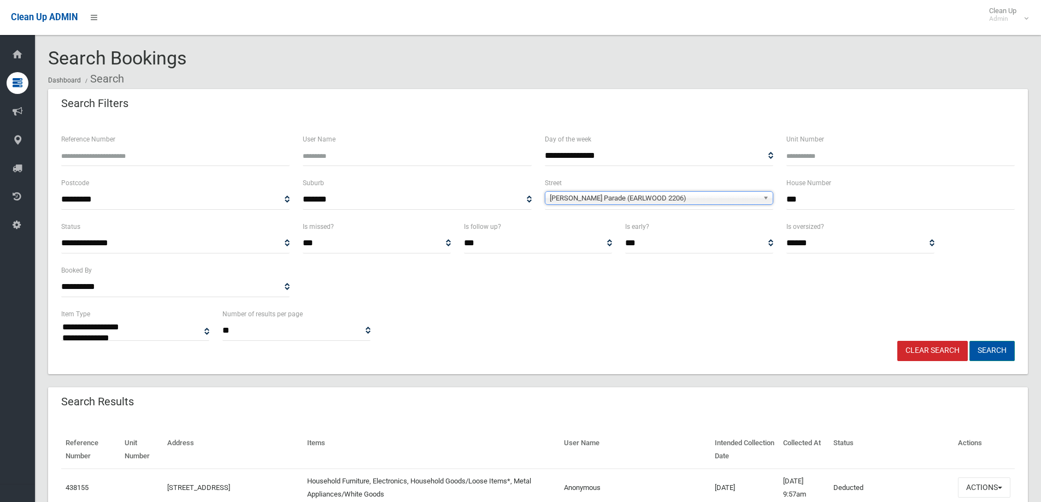
click at [1001, 358] on button "Search" at bounding box center [991, 351] width 45 height 20
click at [606, 193] on span "Woods Parade (EARLWOOD 2206)" at bounding box center [654, 198] width 209 height 13
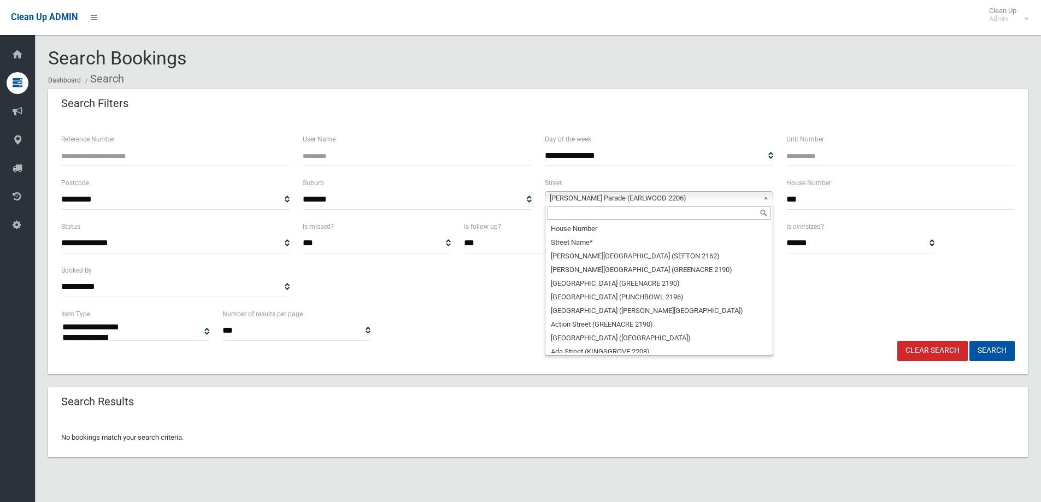
select select
click at [592, 216] on input "text" at bounding box center [658, 212] width 223 height 13
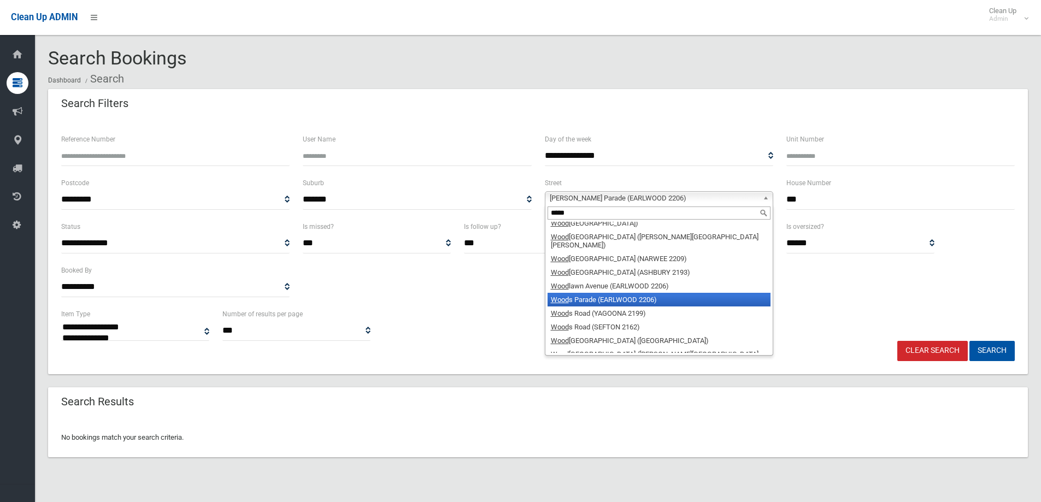
scroll to position [0, 0]
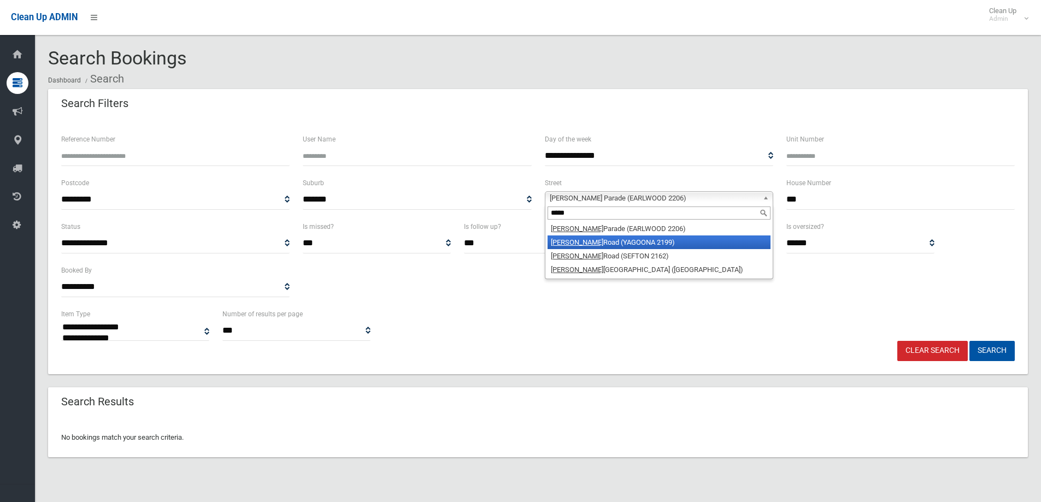
type input "*****"
click at [592, 240] on li "Woods Road (YAGOONA 2199)" at bounding box center [658, 242] width 223 height 14
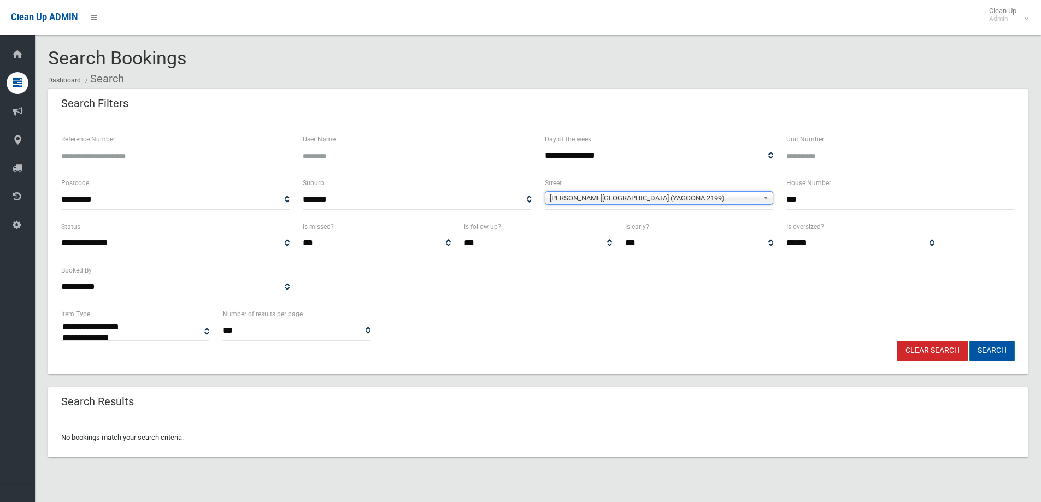
click at [996, 344] on button "Search" at bounding box center [991, 351] width 45 height 20
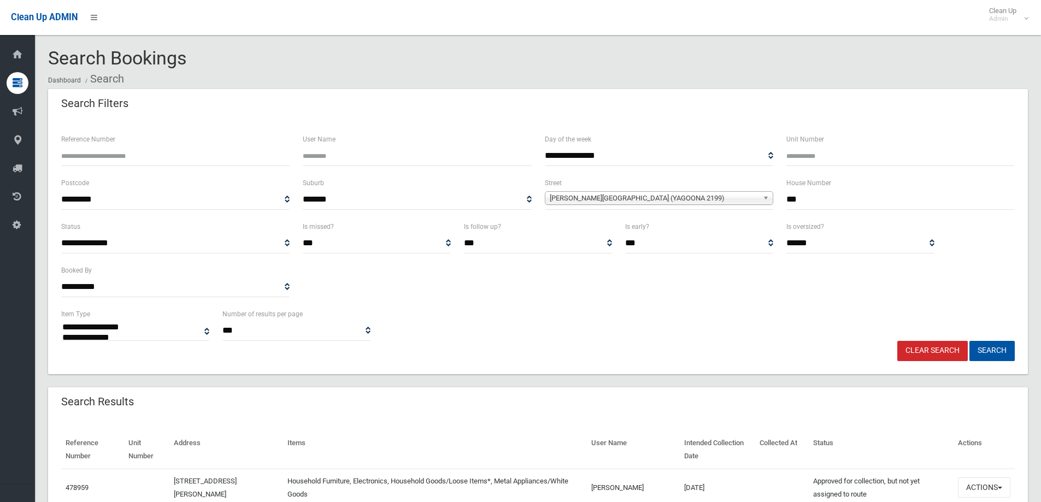
select select
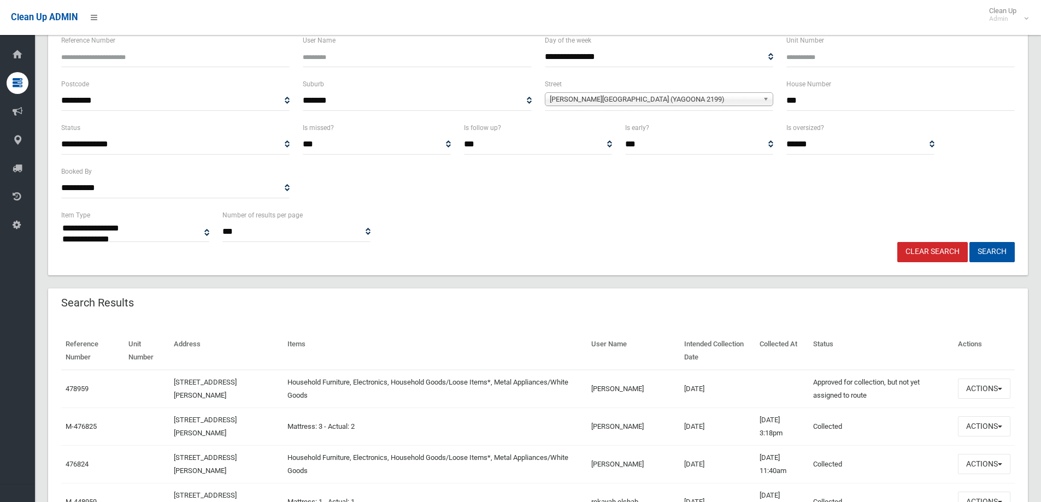
scroll to position [164, 0]
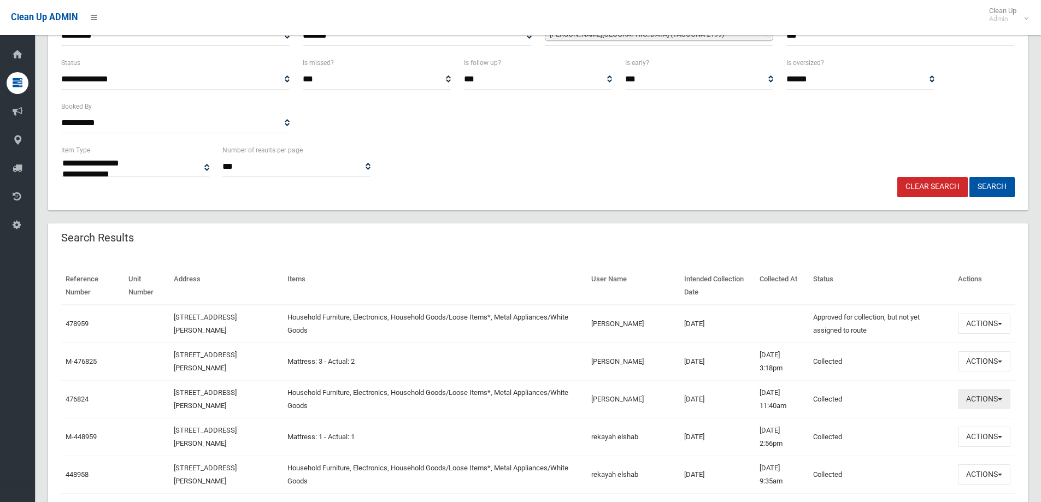
click at [966, 407] on button "Actions" at bounding box center [984, 399] width 52 height 20
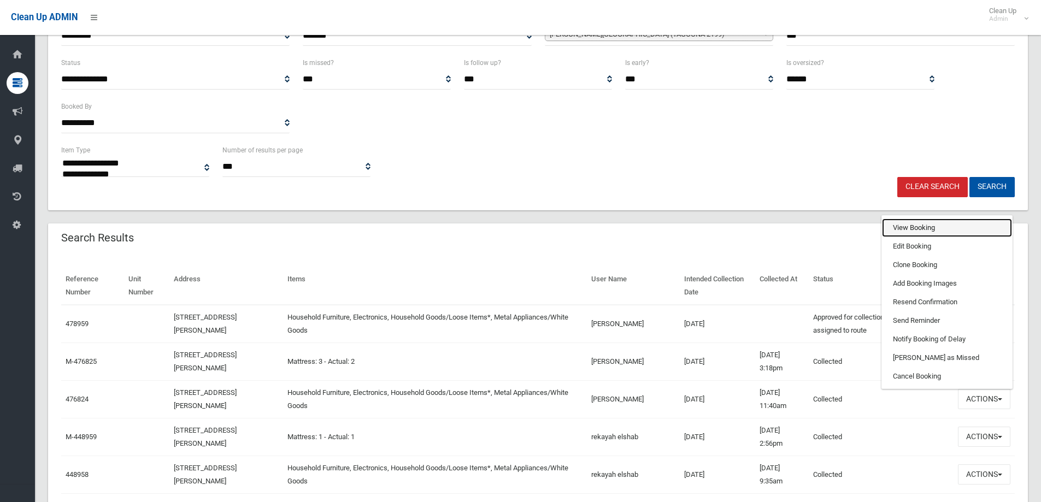
click at [928, 224] on link "View Booking" at bounding box center [947, 227] width 130 height 19
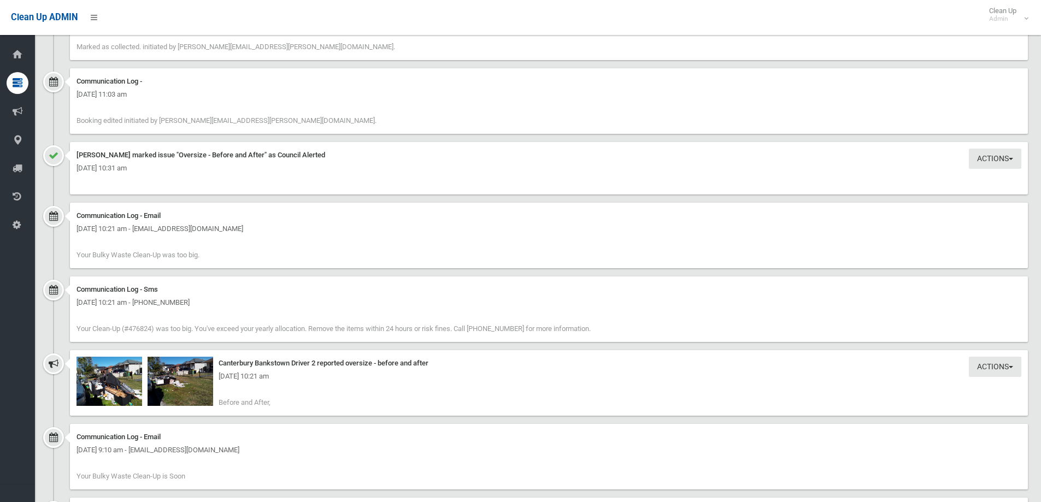
scroll to position [1256, 0]
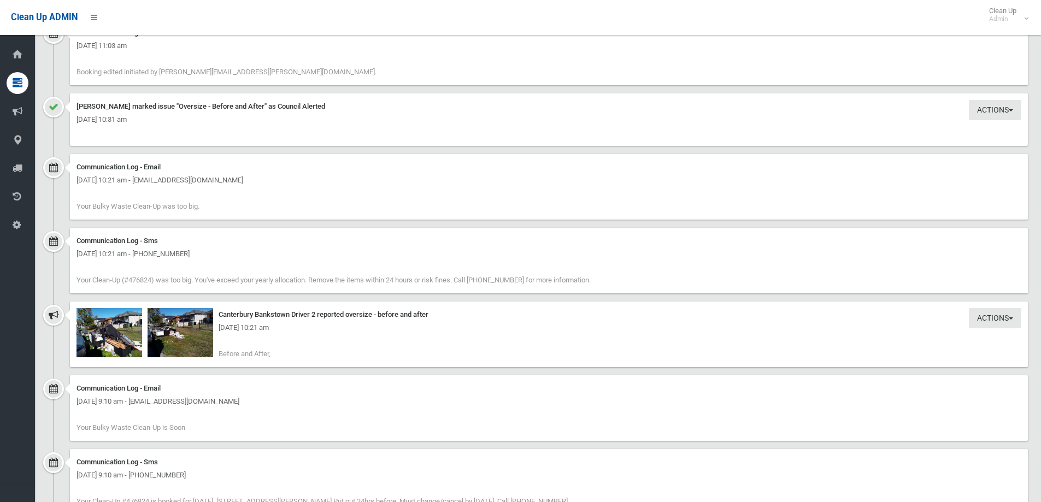
click at [189, 326] on div "[DATE] 10:21 am" at bounding box center [548, 327] width 944 height 13
click at [180, 339] on img at bounding box center [180, 332] width 66 height 49
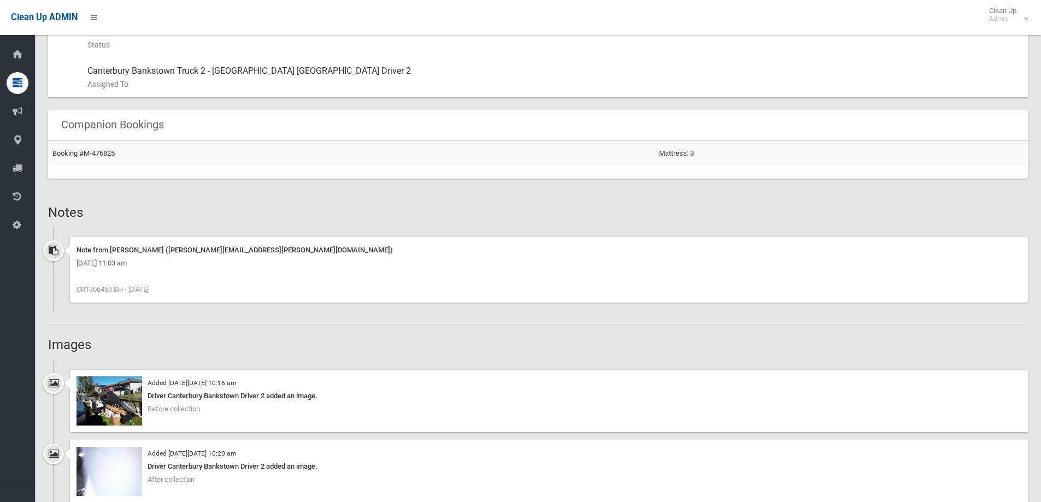
scroll to position [874, 0]
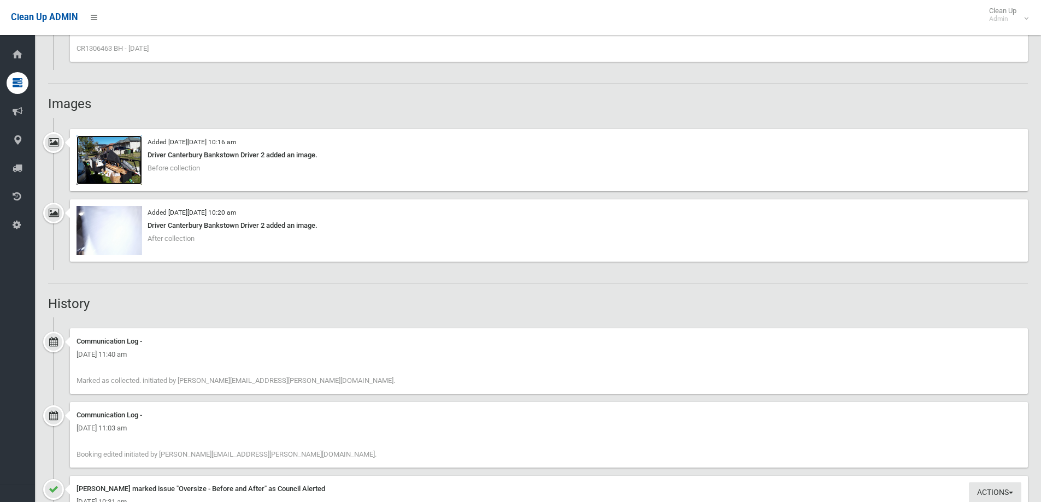
click at [116, 151] on img at bounding box center [109, 159] width 66 height 49
click at [112, 165] on img at bounding box center [109, 159] width 66 height 49
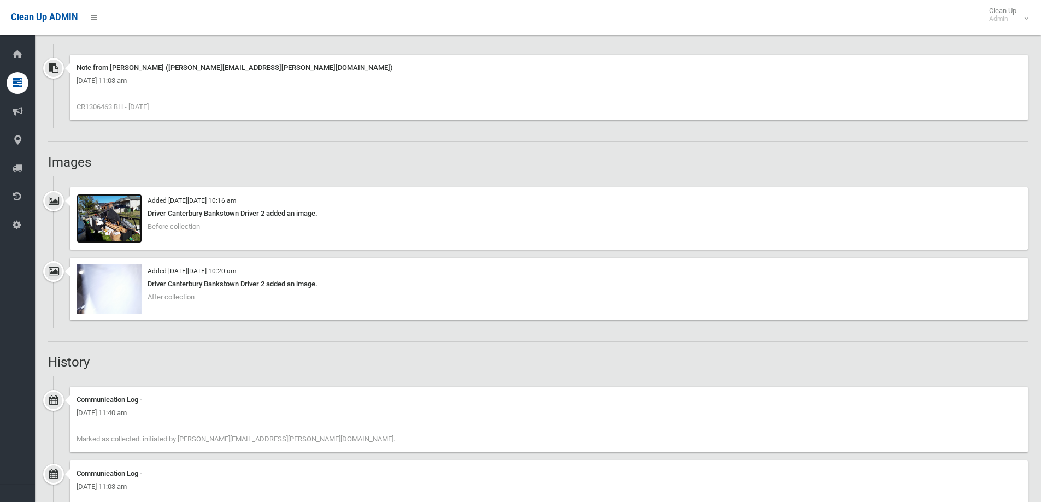
scroll to position [819, 0]
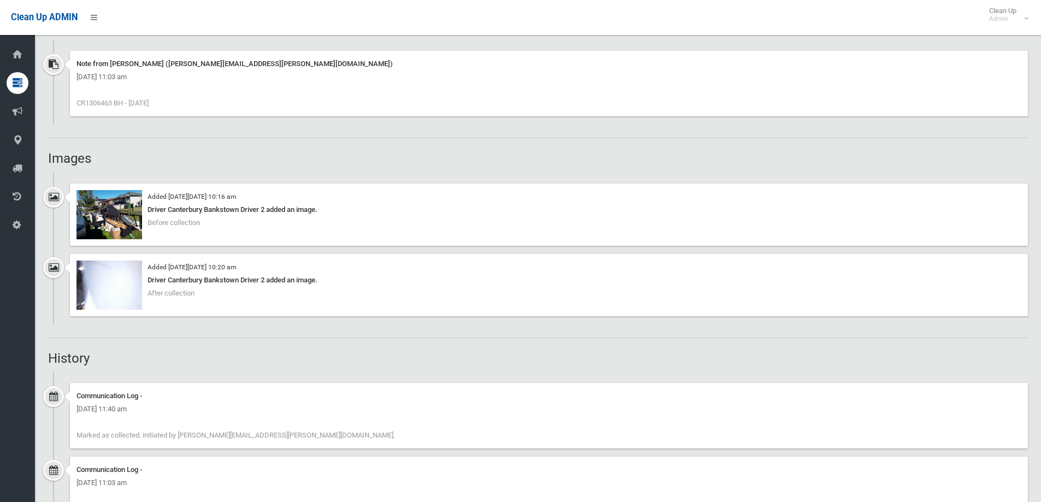
click at [97, 105] on span "CR1306463 BH - [DATE]" at bounding box center [112, 103] width 72 height 8
drag, startPoint x: 87, startPoint y: 104, endPoint x: 113, endPoint y: 104, distance: 25.7
click at [113, 104] on span "CR1306463 BH - [DATE]" at bounding box center [112, 103] width 72 height 8
copy span "1306463"
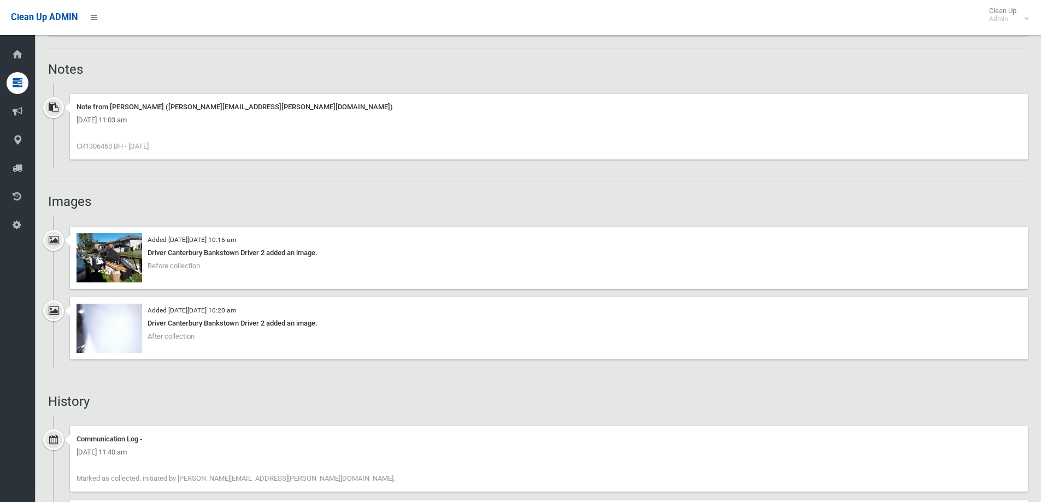
scroll to position [710, 0]
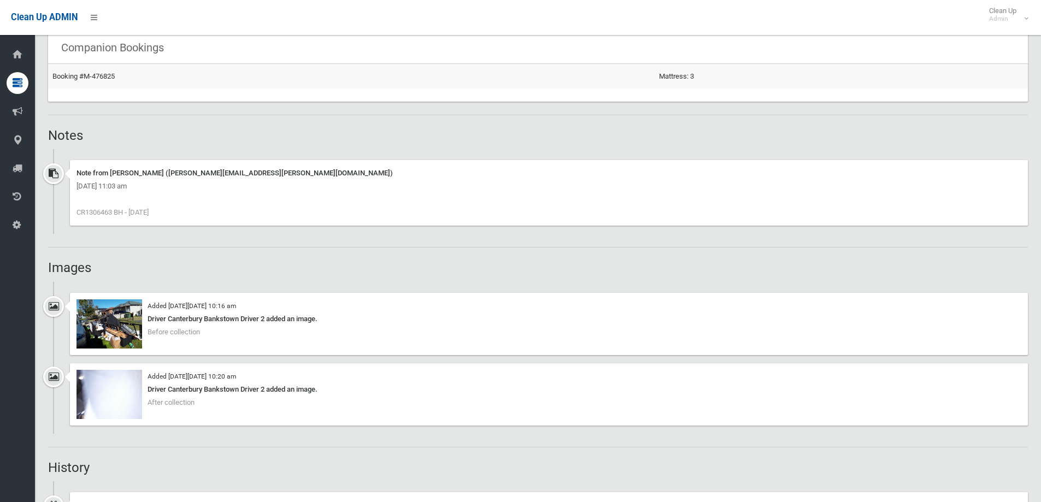
drag, startPoint x: 293, startPoint y: 151, endPoint x: 288, endPoint y: 146, distance: 7.3
click at [288, 147] on div "Booking Details Actions View Booking Edit Booking Clone Booking Add Booking Ima…" at bounding box center [537, 308] width 979 height 1817
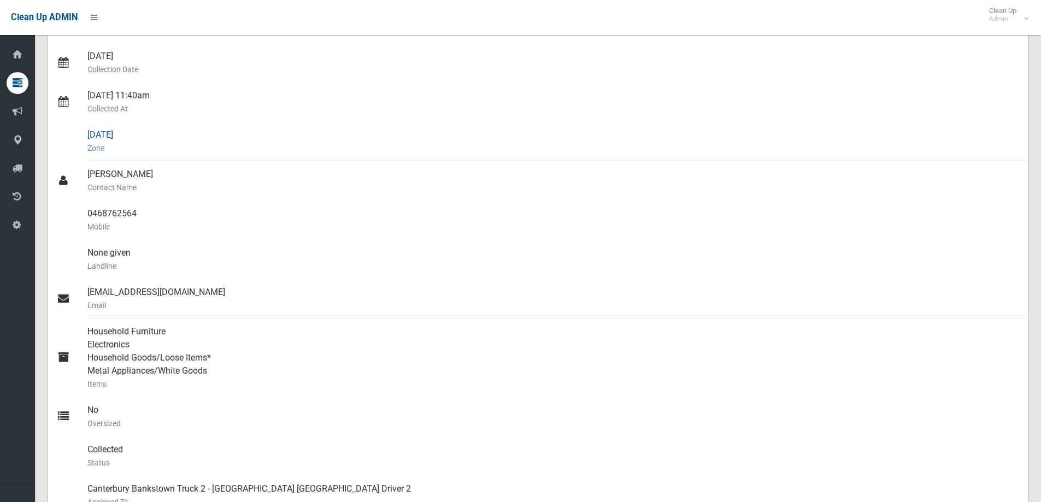
scroll to position [0, 0]
